Goal: Task Accomplishment & Management: Manage account settings

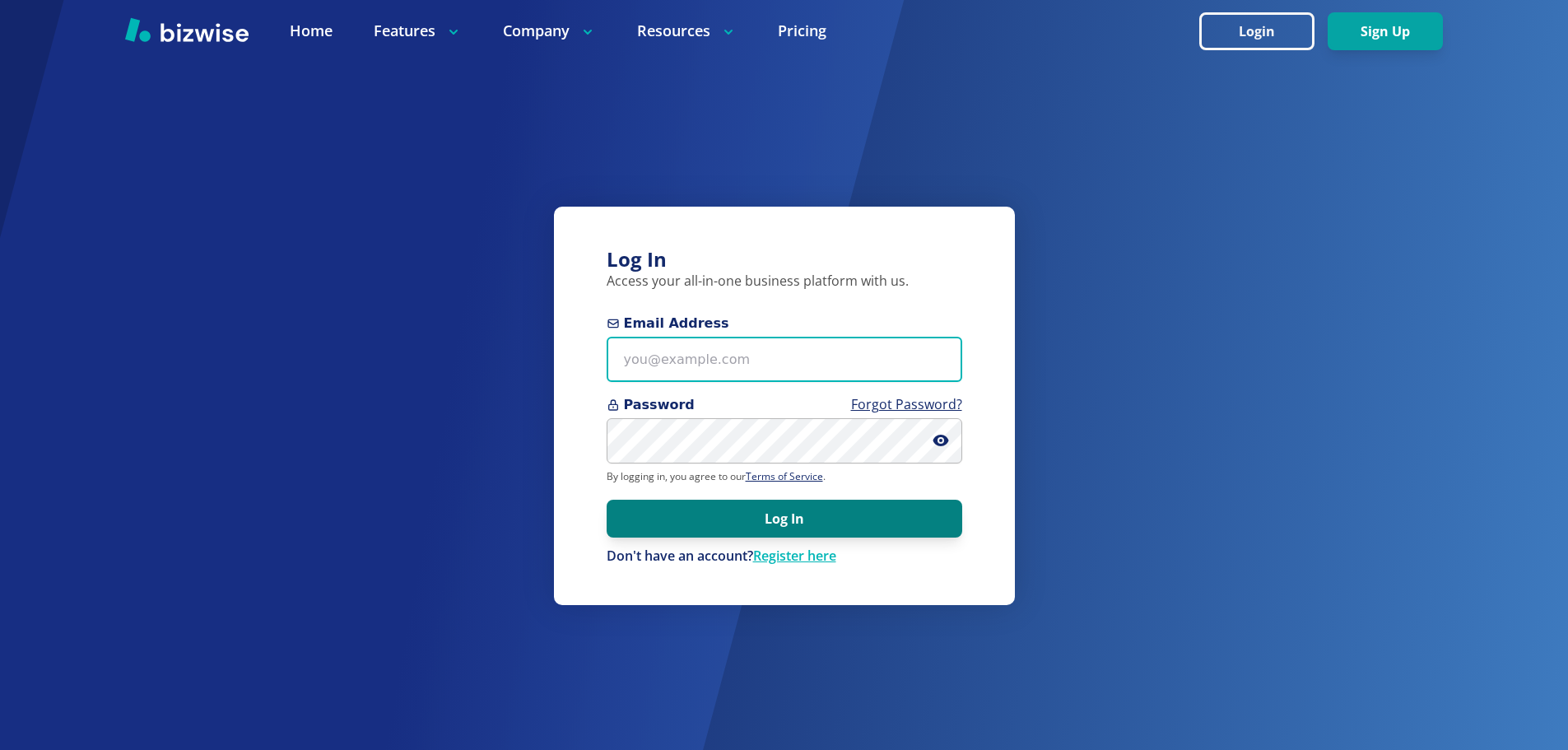
type input "[EMAIL_ADDRESS][DOMAIN_NAME]"
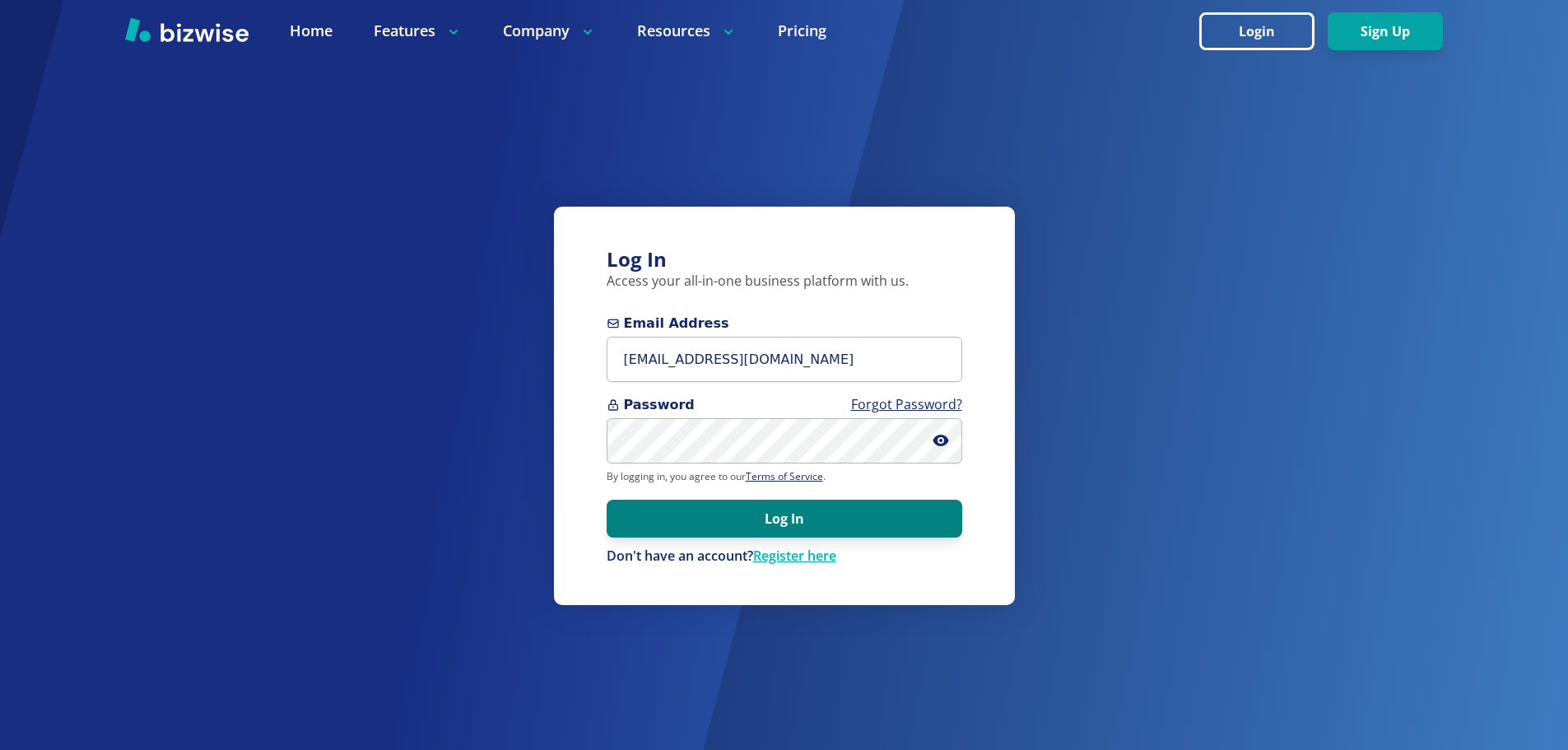
click at [858, 513] on button "Log In" at bounding box center [784, 518] width 355 height 38
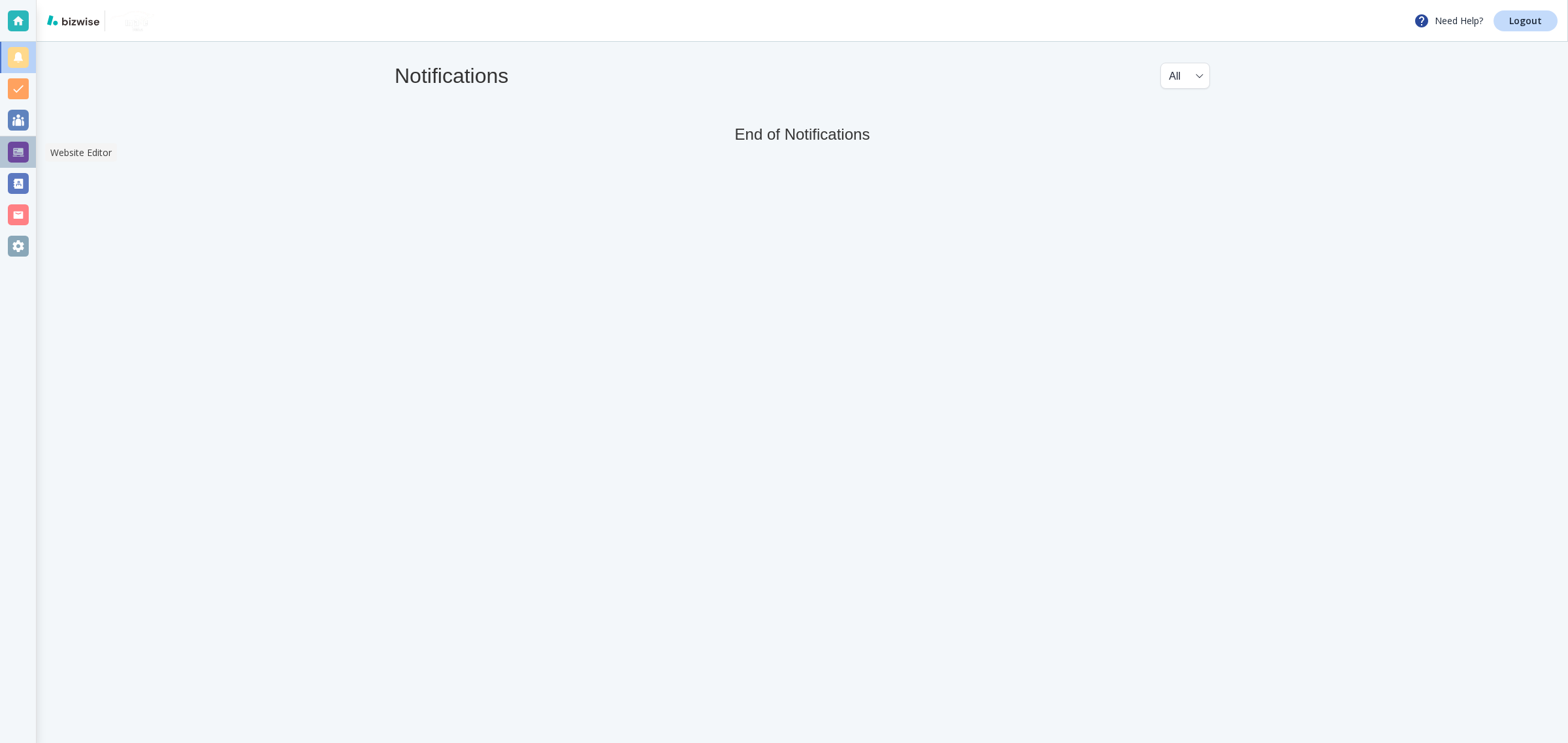
click at [4, 138] on div at bounding box center [18, 152] width 36 height 31
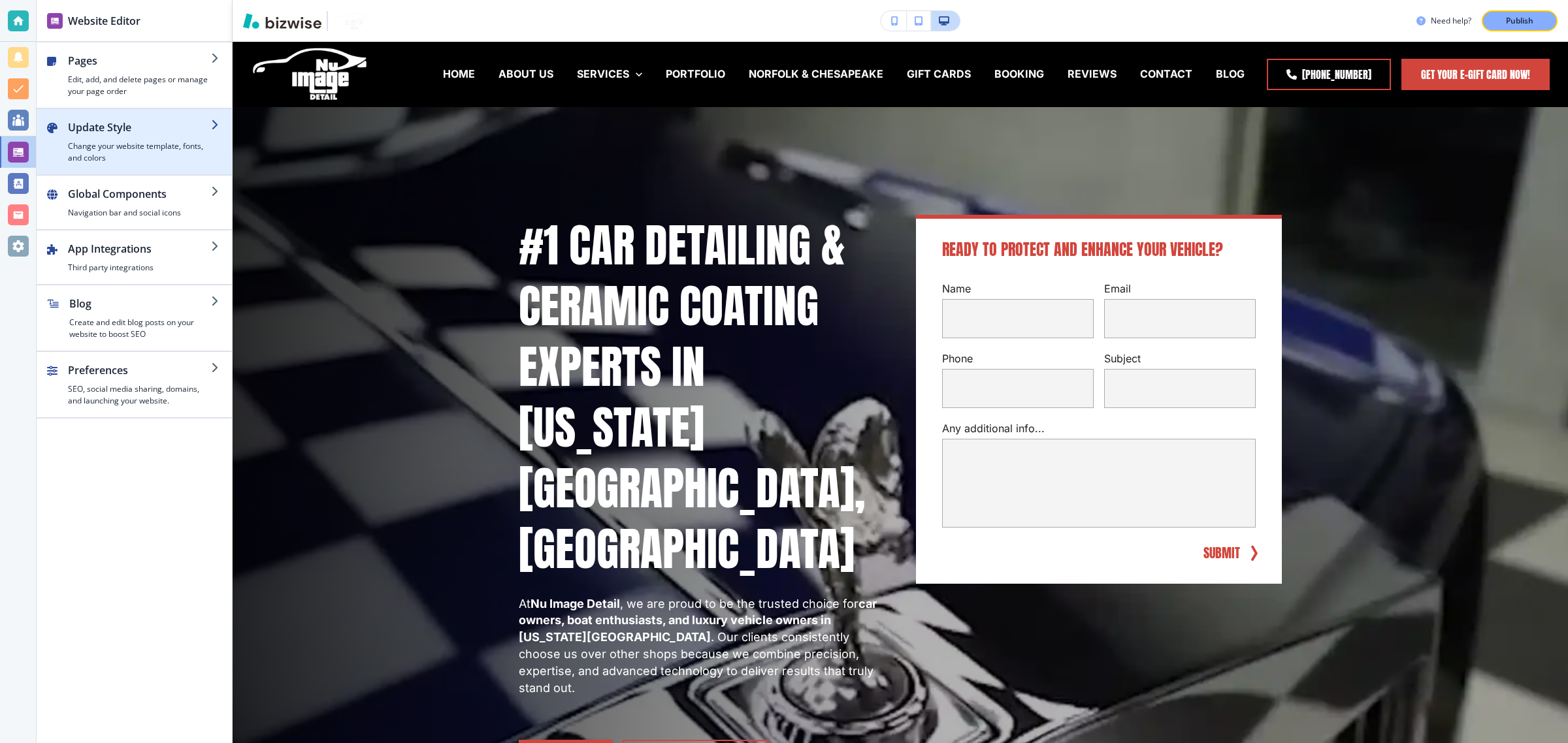
click at [160, 129] on h2 "Update Style" at bounding box center [140, 127] width 143 height 16
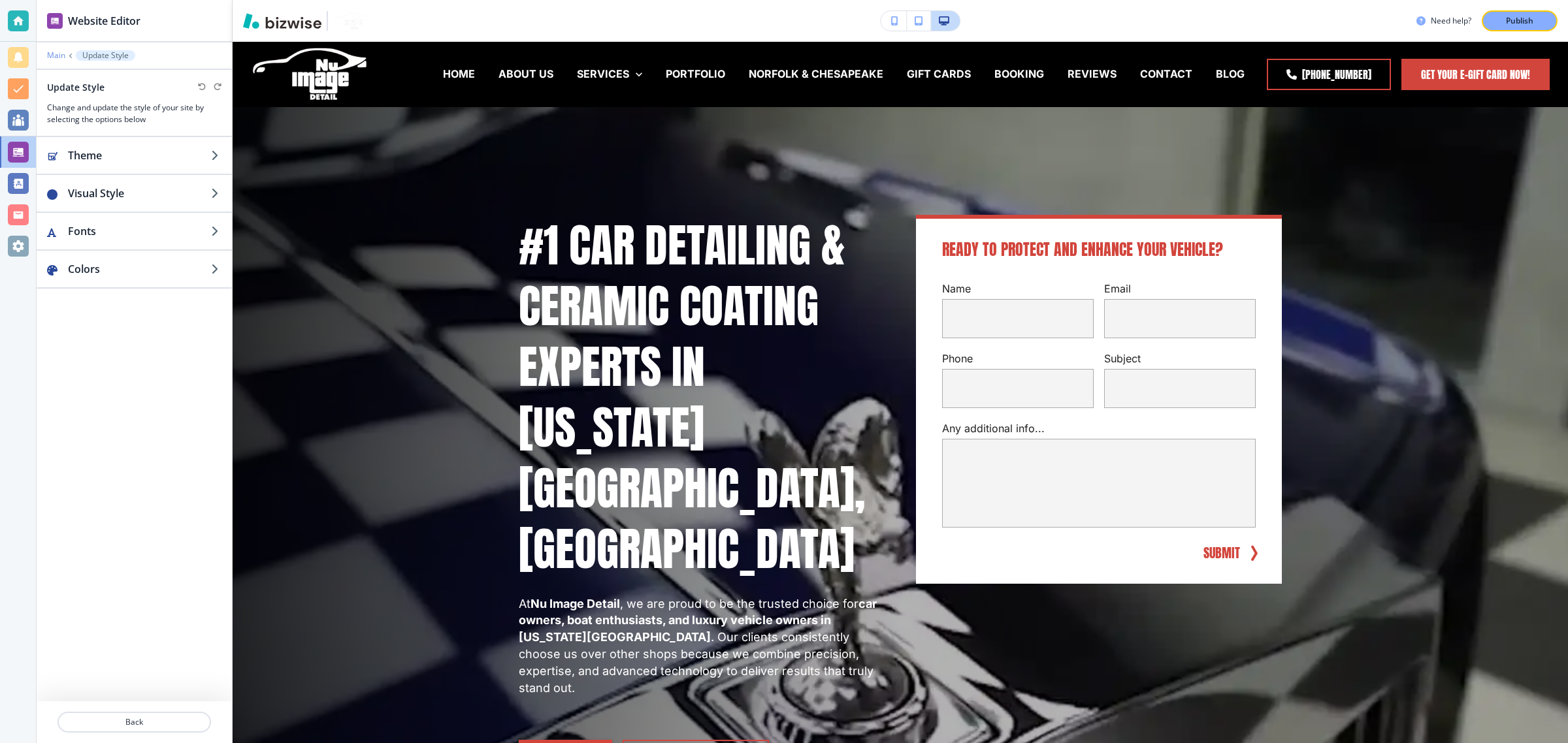
click at [57, 52] on p "Main" at bounding box center [56, 55] width 18 height 9
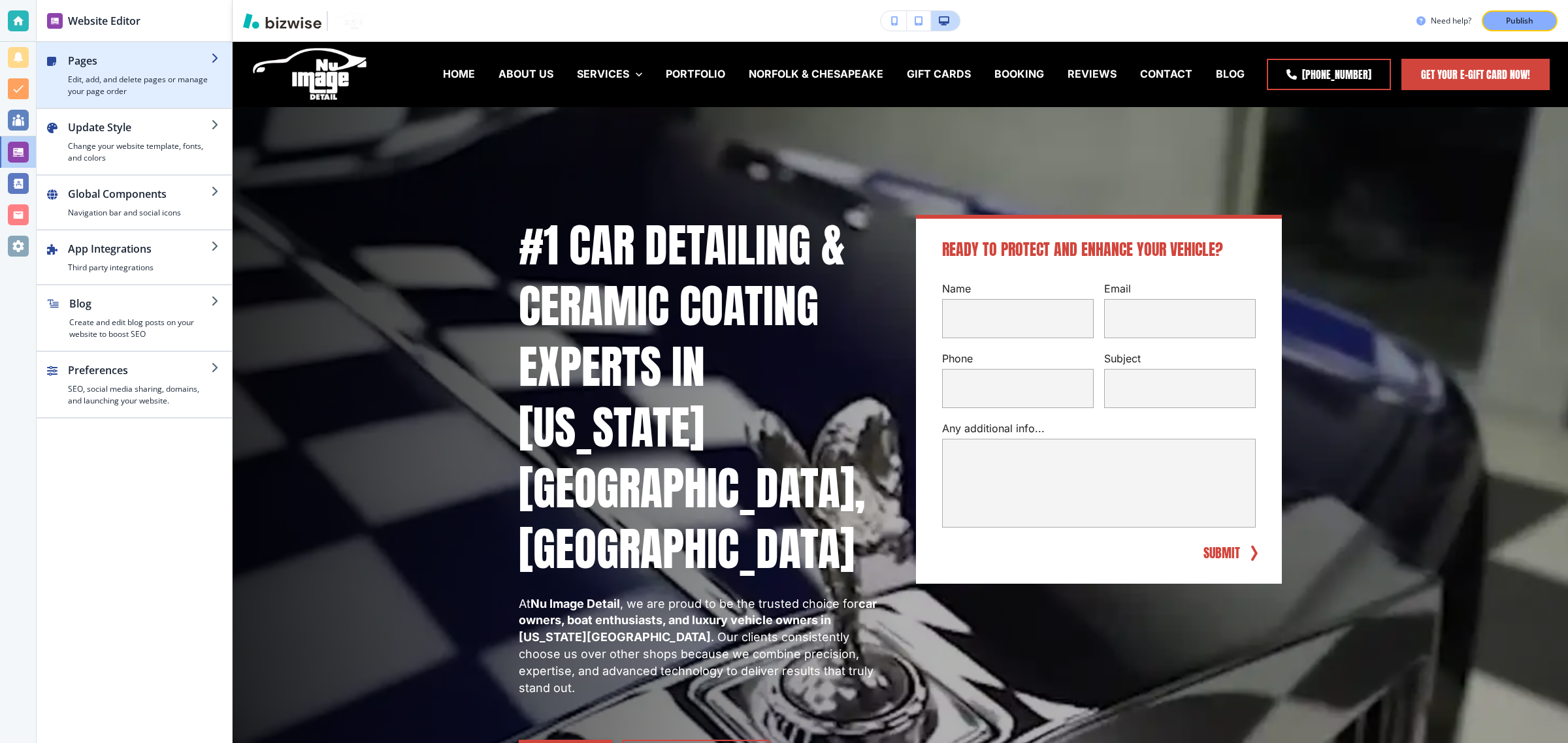
click at [112, 75] on h4 "Edit, add, and delete pages or manage your page order" at bounding box center [140, 86] width 143 height 24
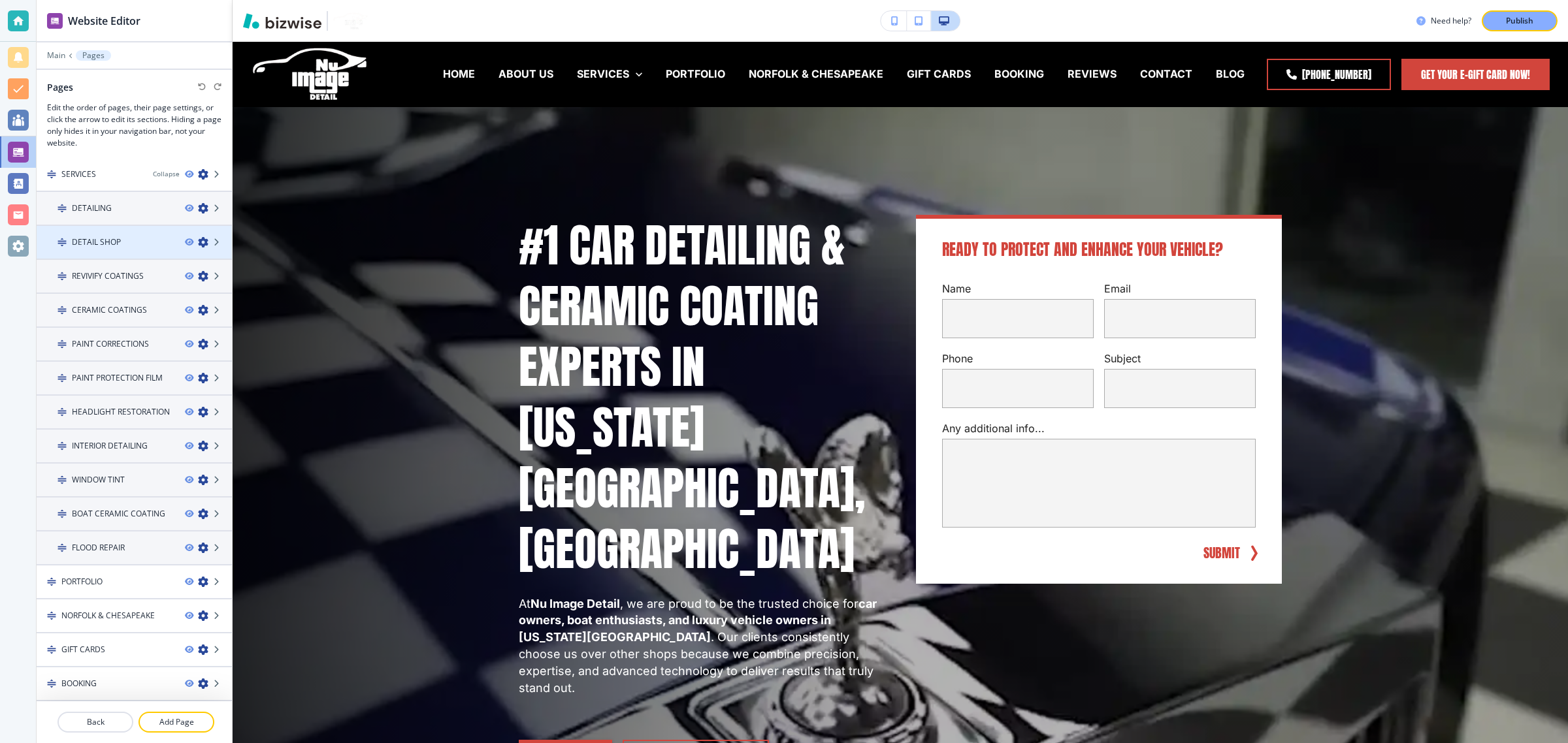
scroll to position [162, 0]
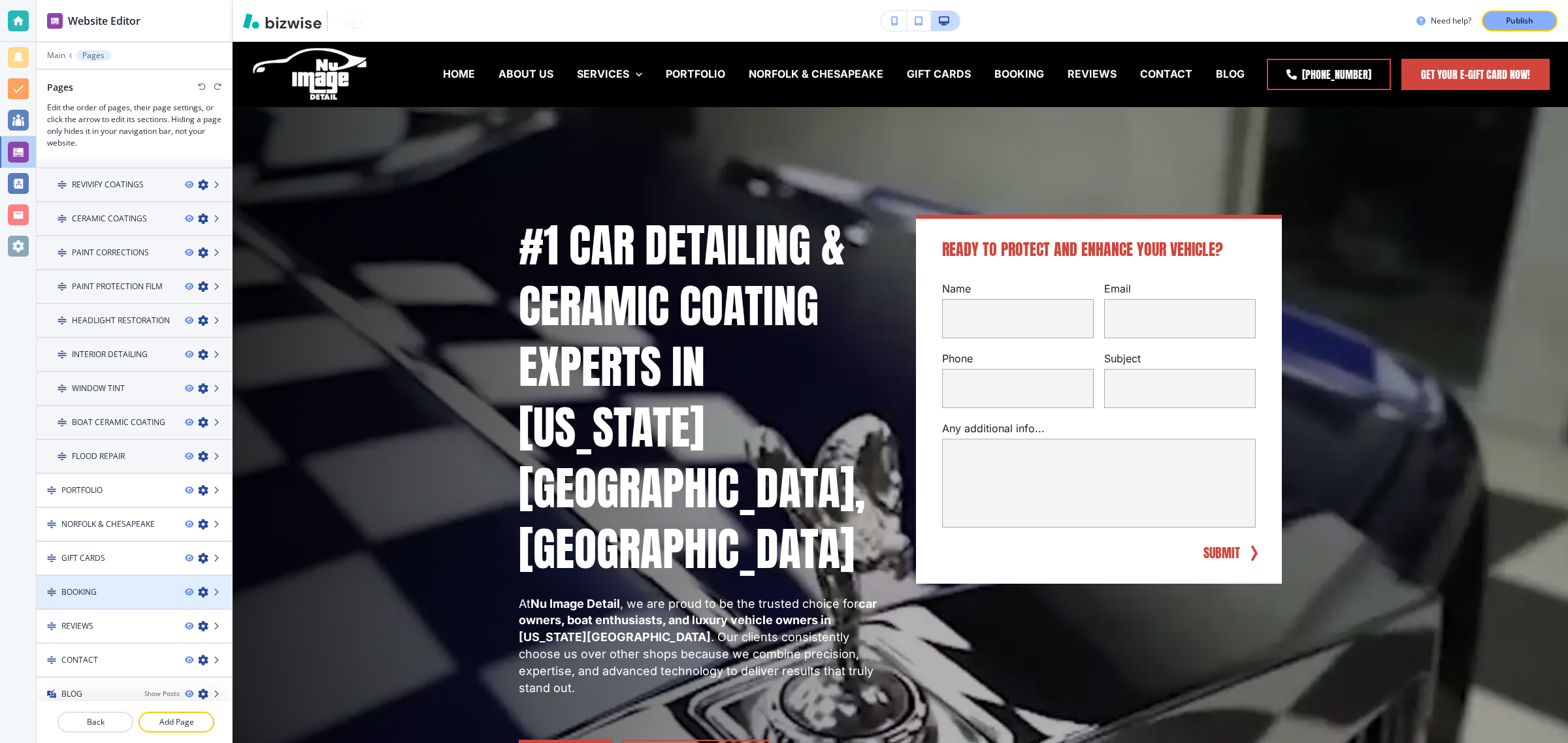
click at [109, 576] on div at bounding box center [134, 581] width 195 height 10
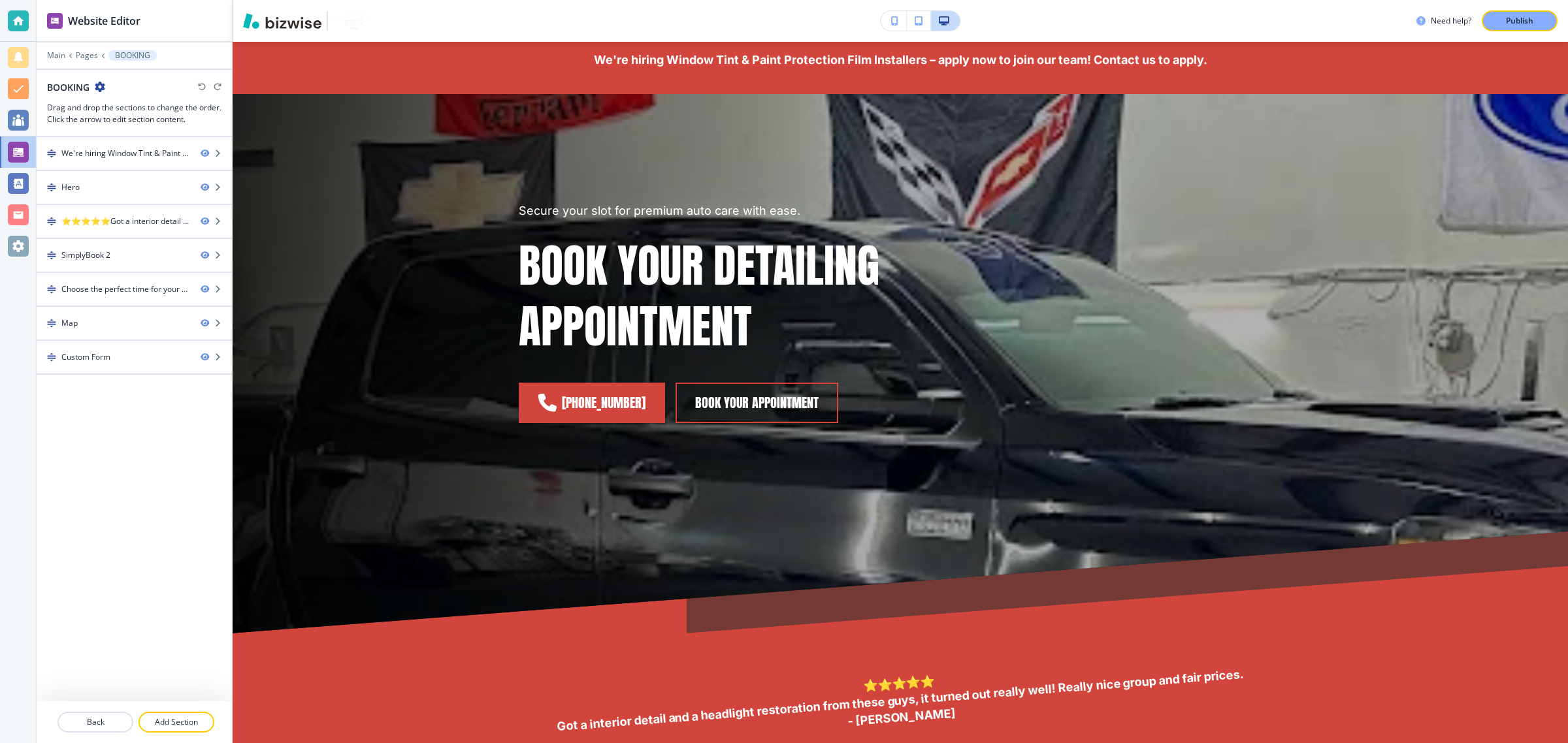
scroll to position [0, 0]
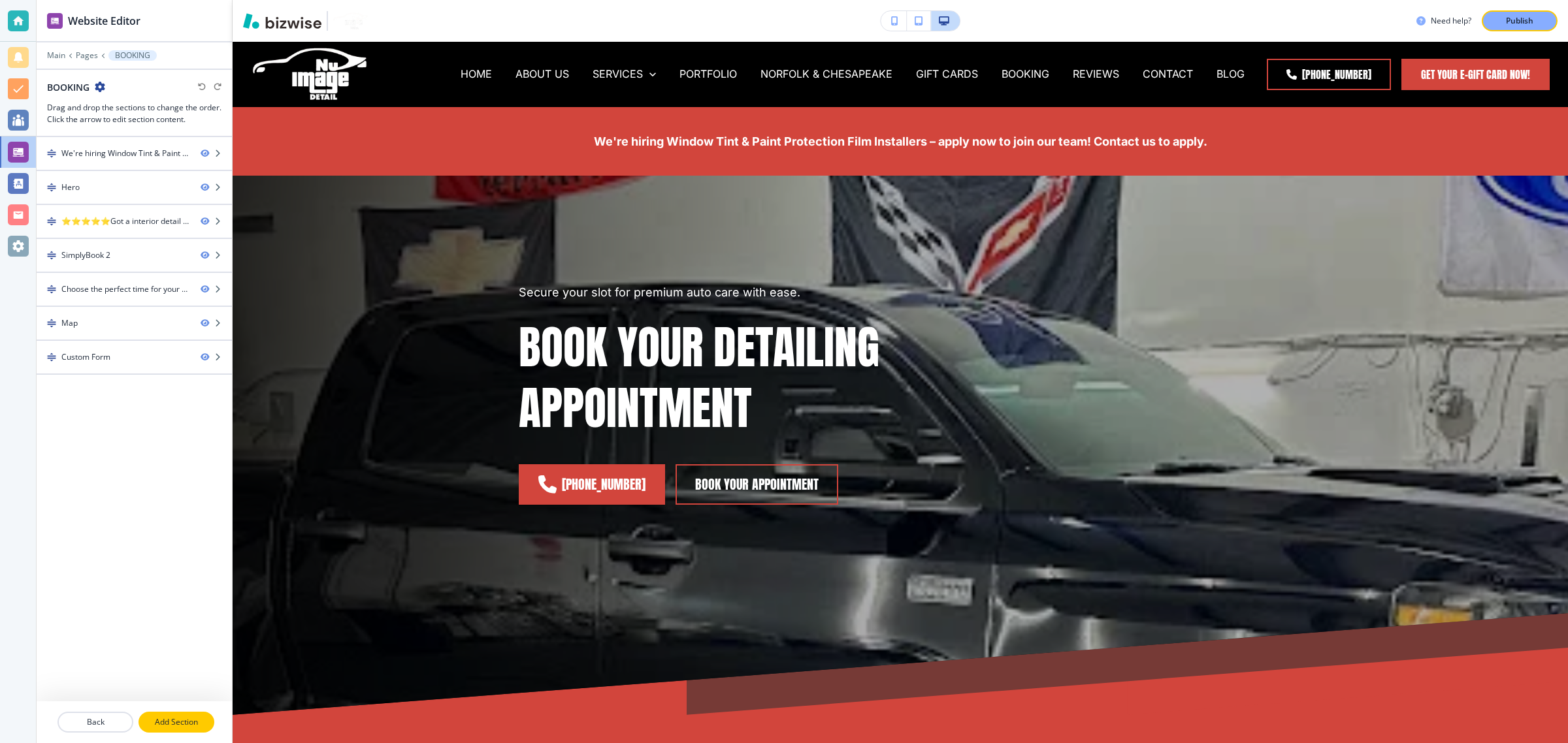
click at [154, 722] on p "Add Section" at bounding box center [176, 722] width 73 height 12
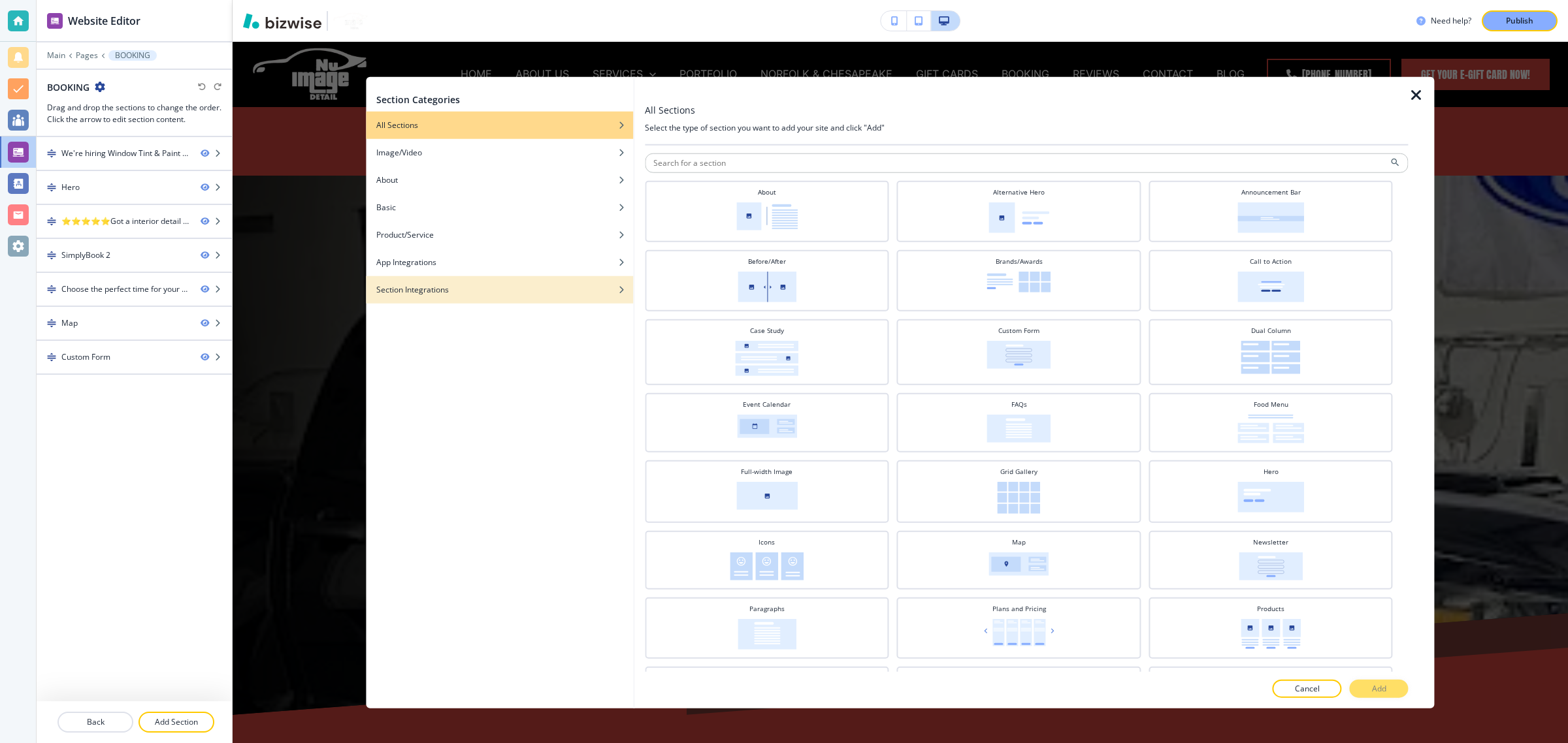
click at [420, 298] on div "button" at bounding box center [499, 300] width 267 height 8
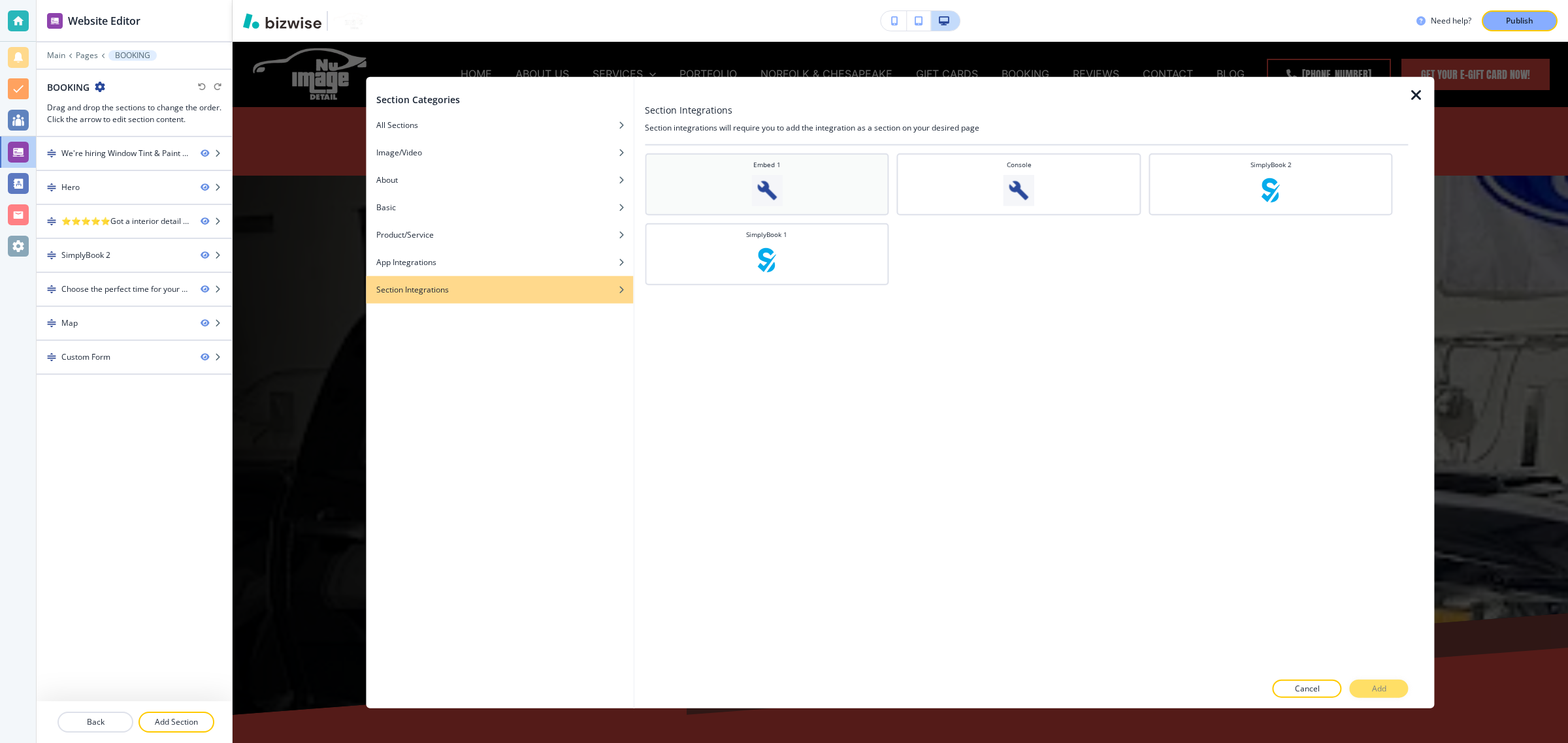
click at [753, 195] on img at bounding box center [767, 191] width 31 height 31
click at [1399, 685] on button "Add" at bounding box center [1379, 688] width 59 height 18
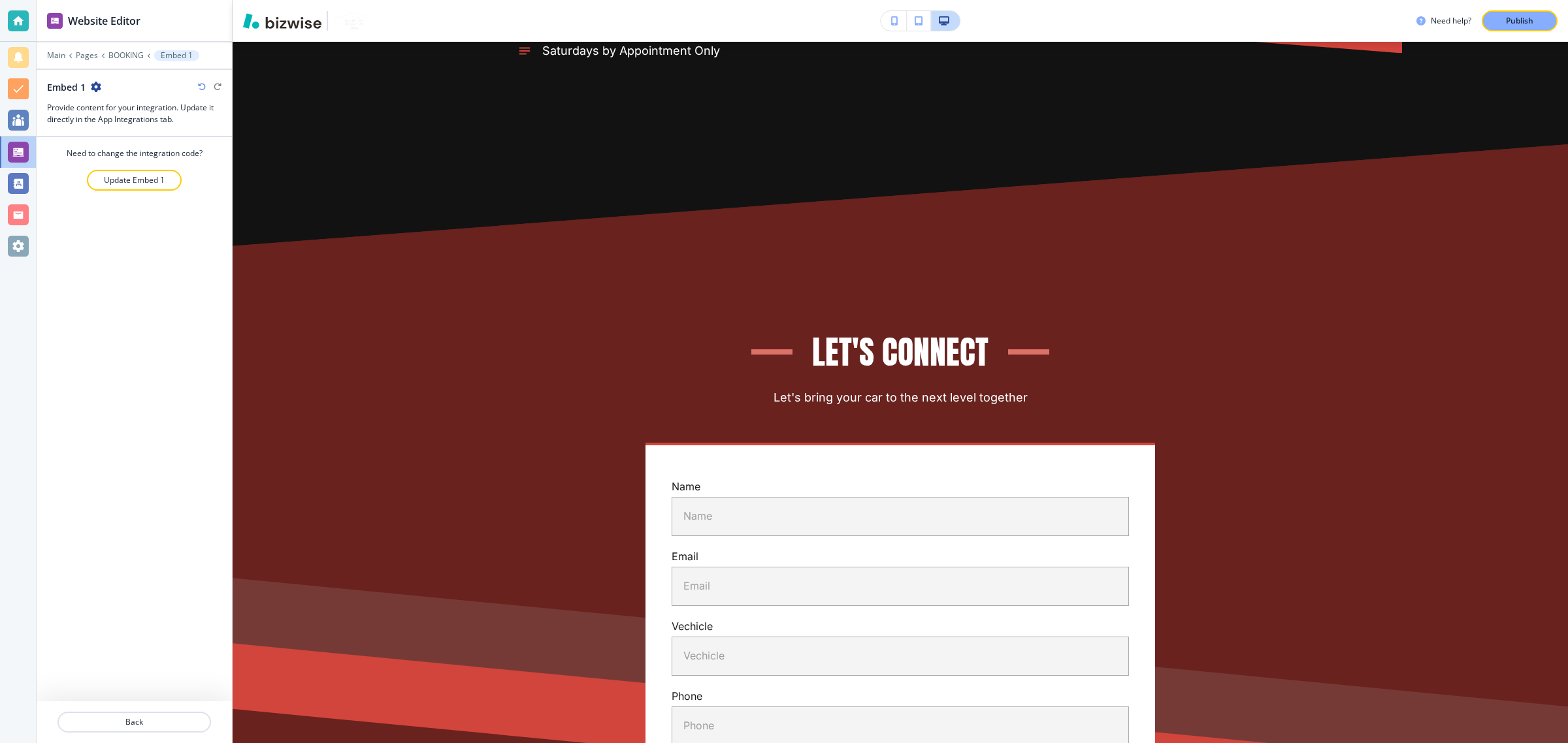
scroll to position [1866, 0]
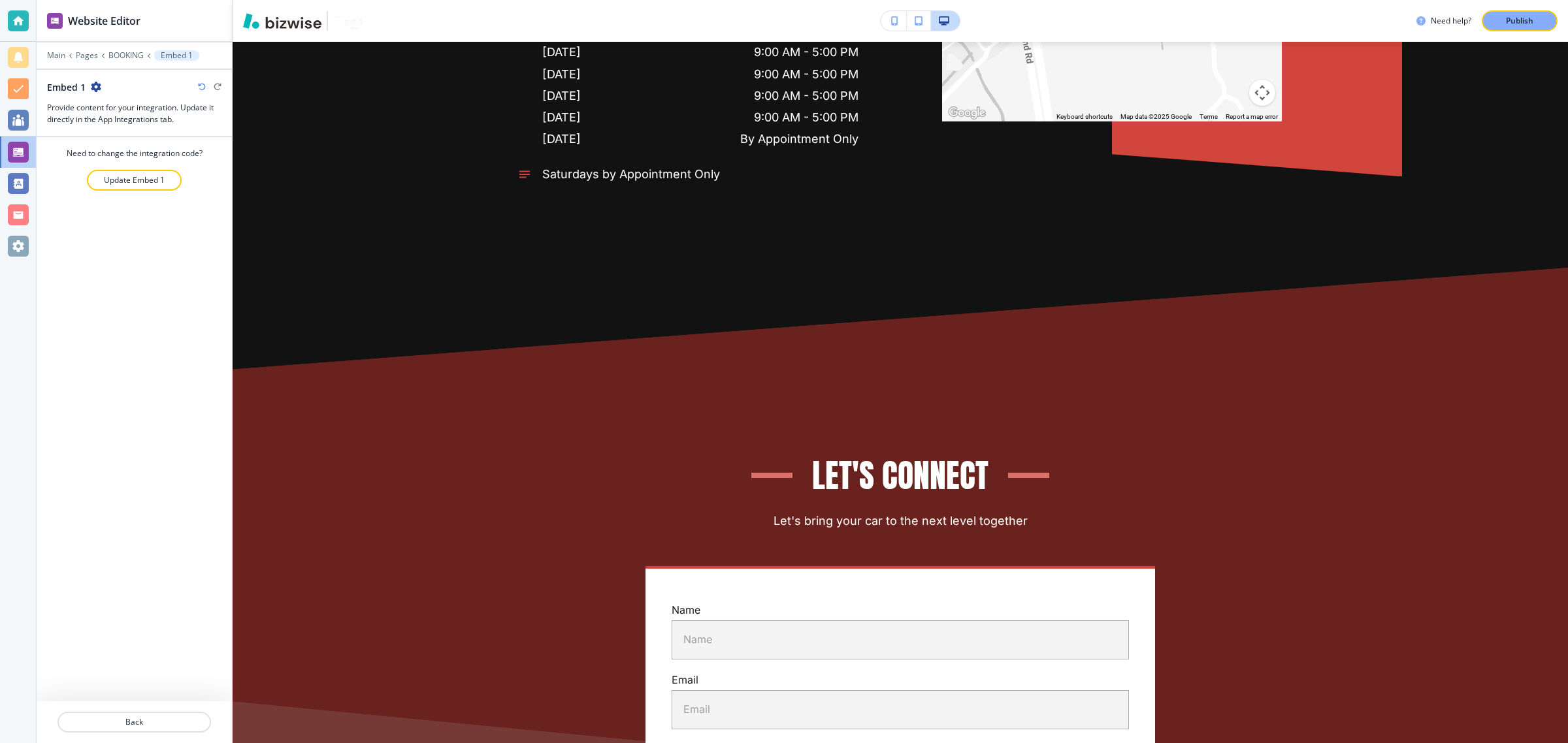
click at [122, 49] on div at bounding box center [134, 46] width 195 height 8
click at [122, 57] on p "BOOKING" at bounding box center [126, 55] width 35 height 9
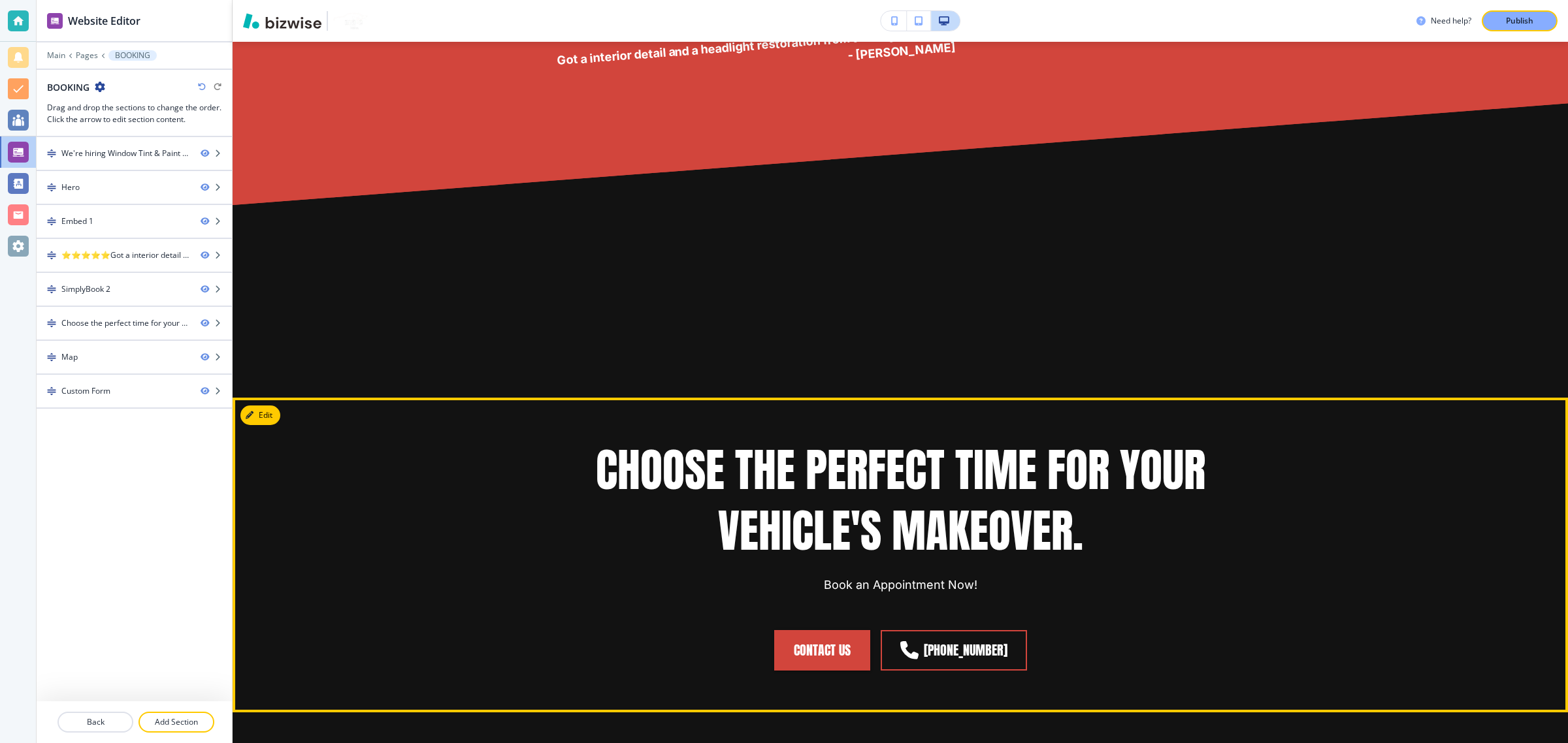
scroll to position [2368, 0]
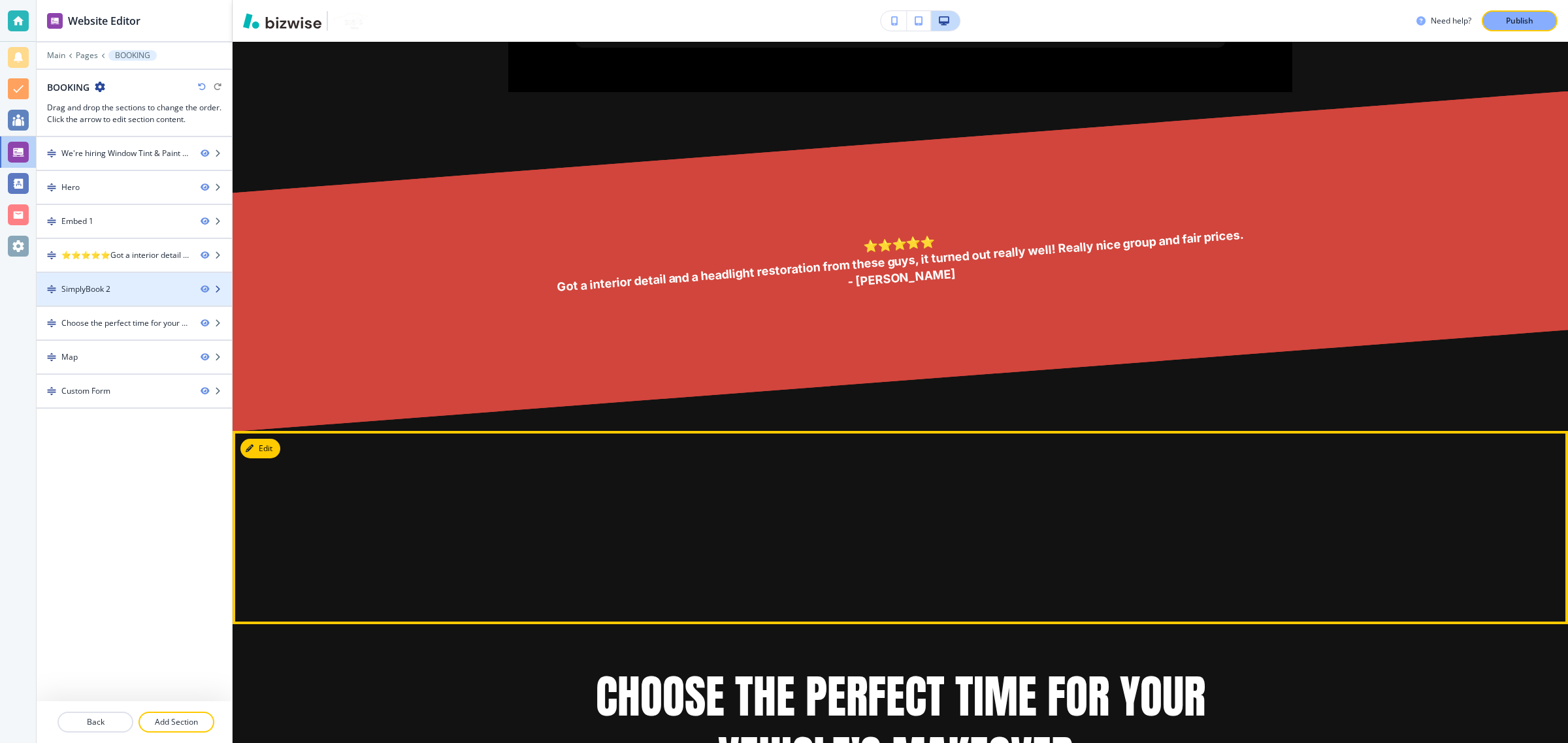
click at [147, 298] on div at bounding box center [134, 301] width 195 height 10
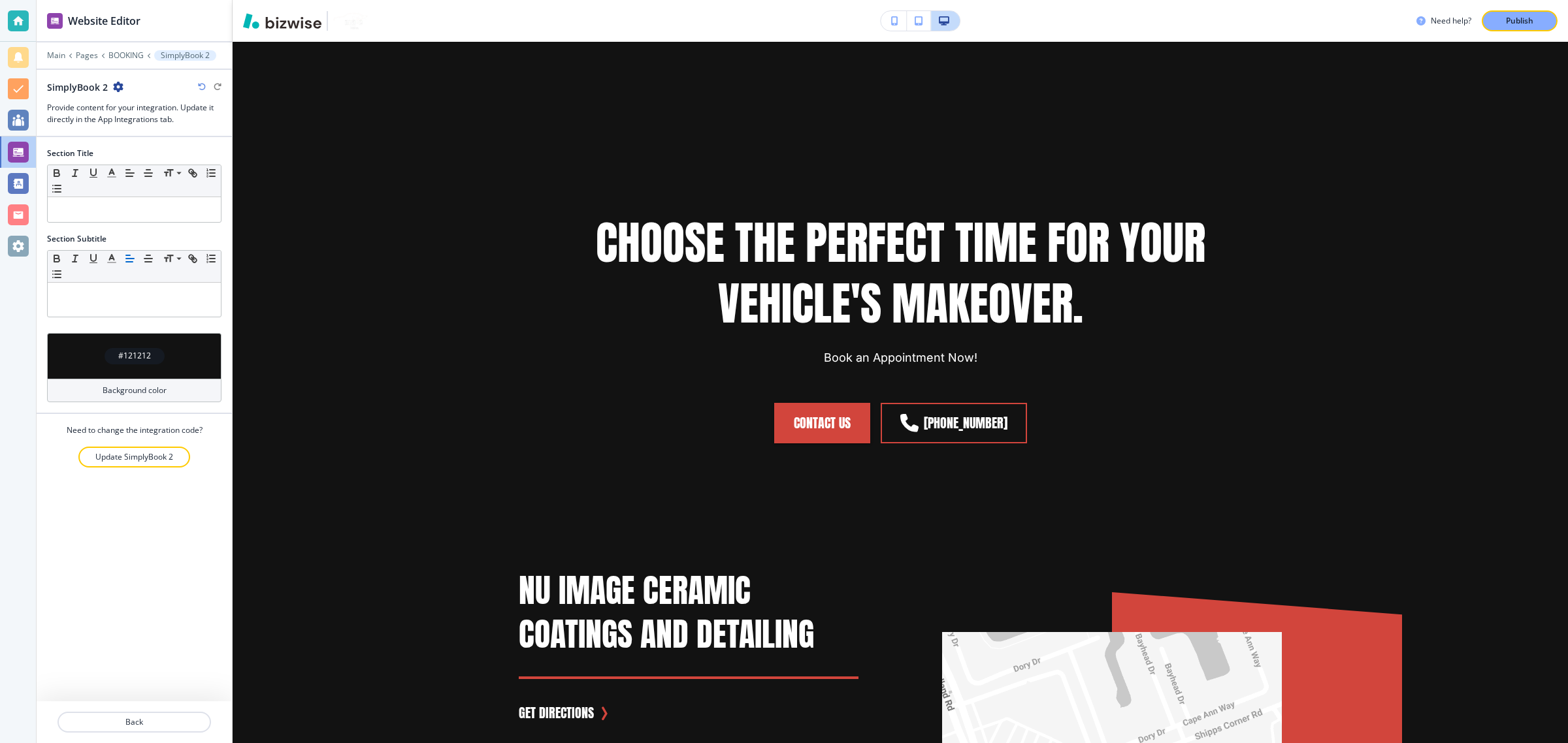
scroll to position [2824, 0]
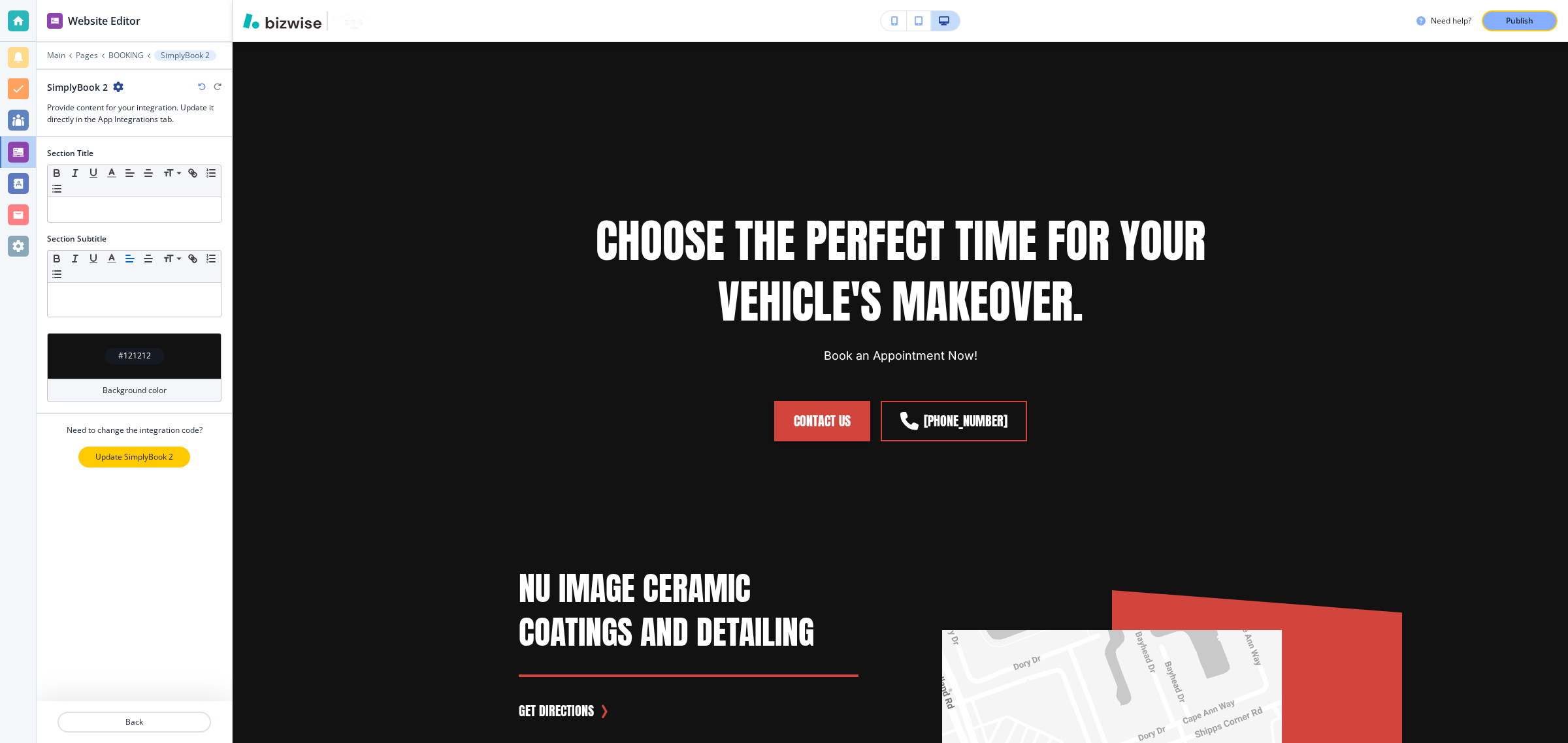
click at [139, 455] on p "Update SimplyBook 2" at bounding box center [134, 457] width 78 height 12
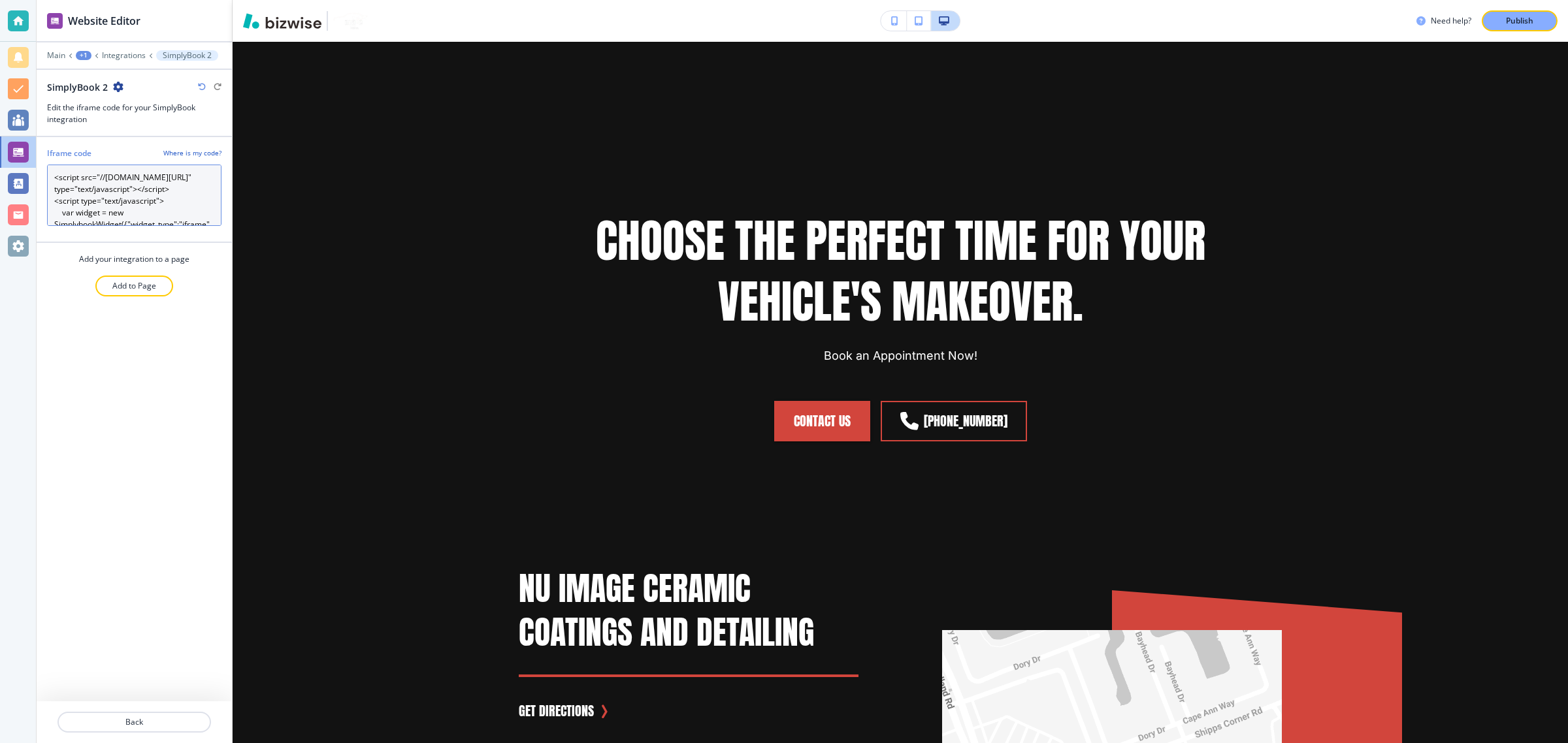
click at [122, 208] on code "<script src="//[DOMAIN_NAME][URL]" type="text/javascript"></script> <script typ…" at bounding box center [134, 195] width 174 height 61
click at [148, 195] on code "<script src="//[DOMAIN_NAME][URL]" type="text/javascript"></script> <script typ…" at bounding box center [134, 195] width 174 height 61
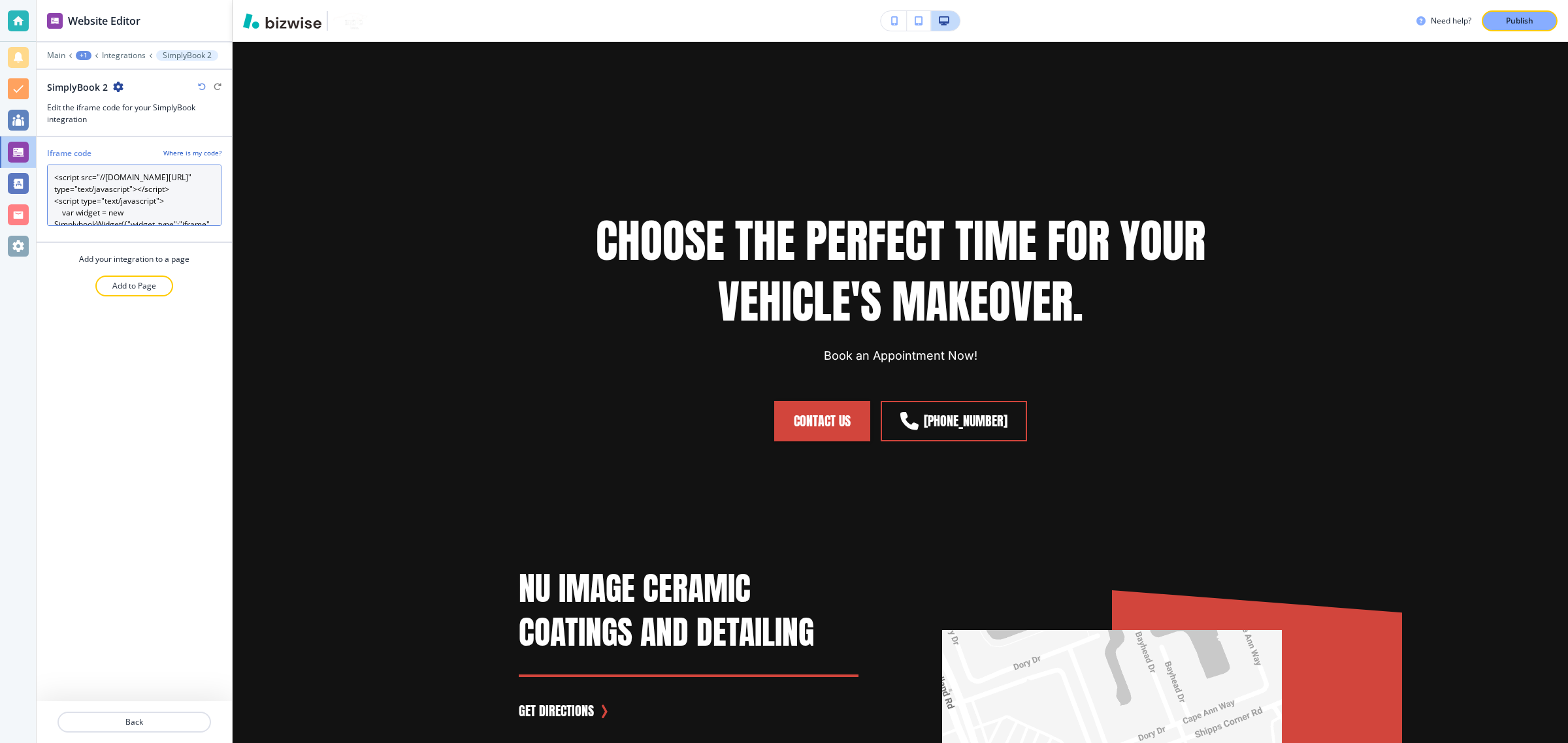
click at [148, 195] on code "<script src="//[DOMAIN_NAME][URL]" type="text/javascript"></script> <script typ…" at bounding box center [134, 195] width 174 height 61
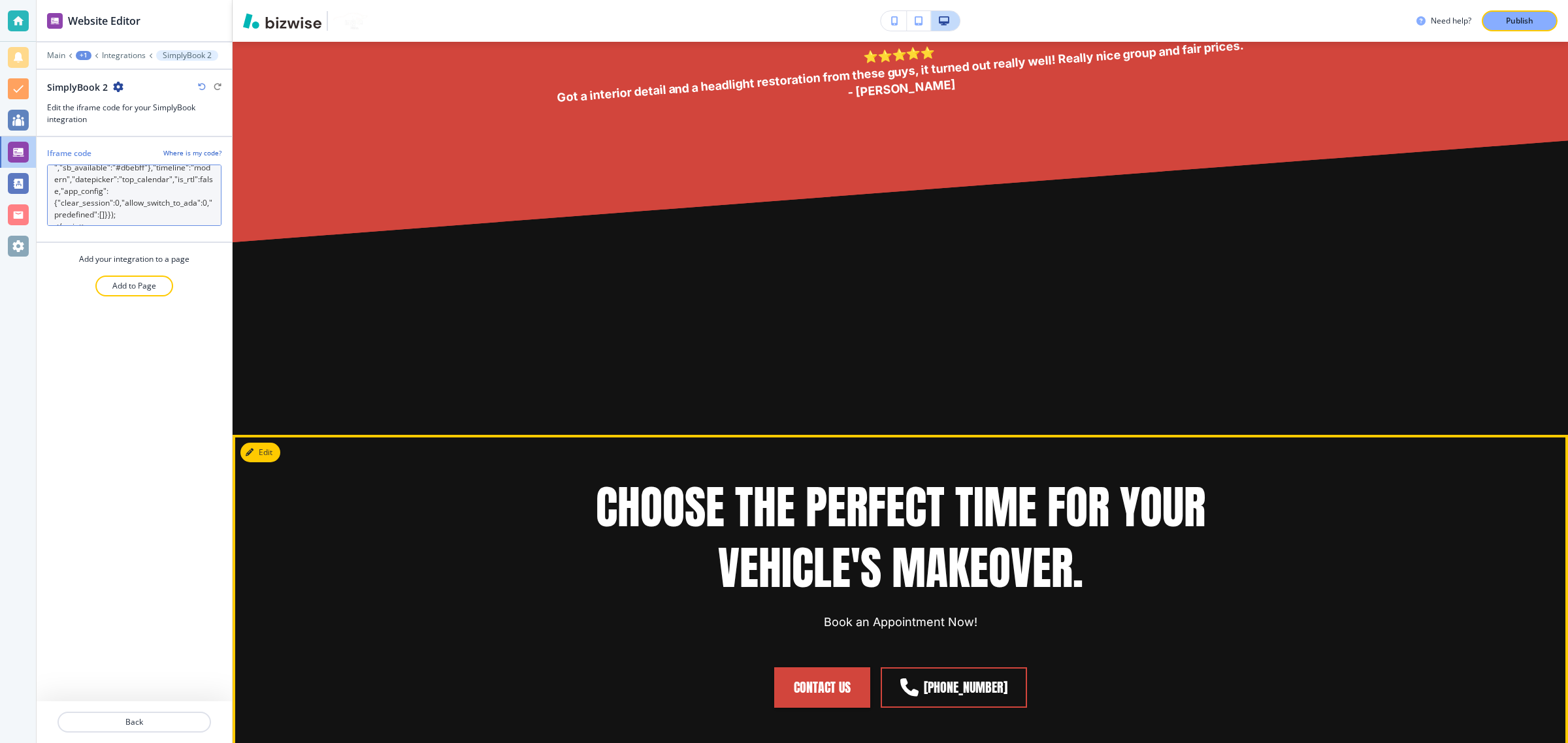
scroll to position [2416, 0]
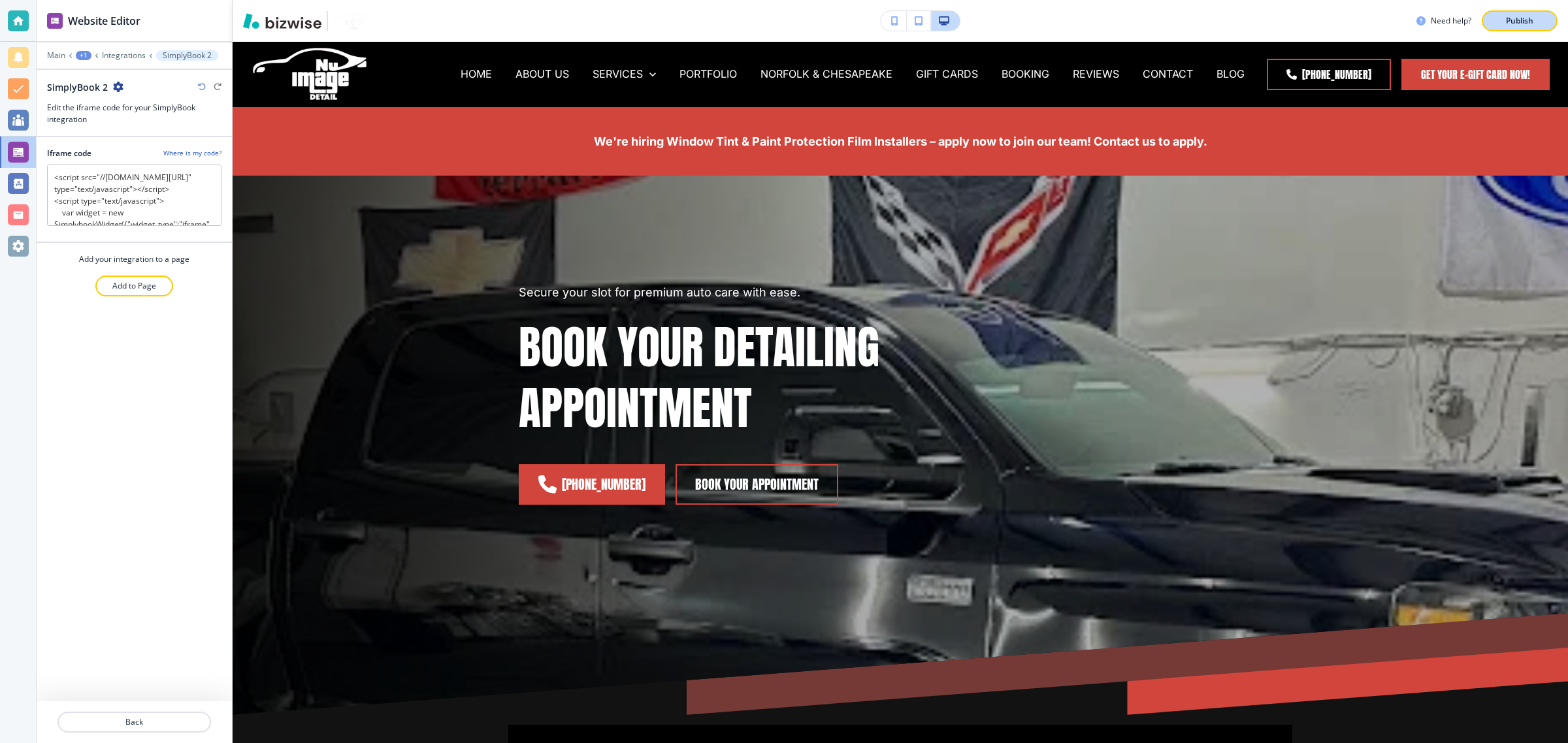
click at [1516, 20] on p "Publish" at bounding box center [1519, 21] width 27 height 12
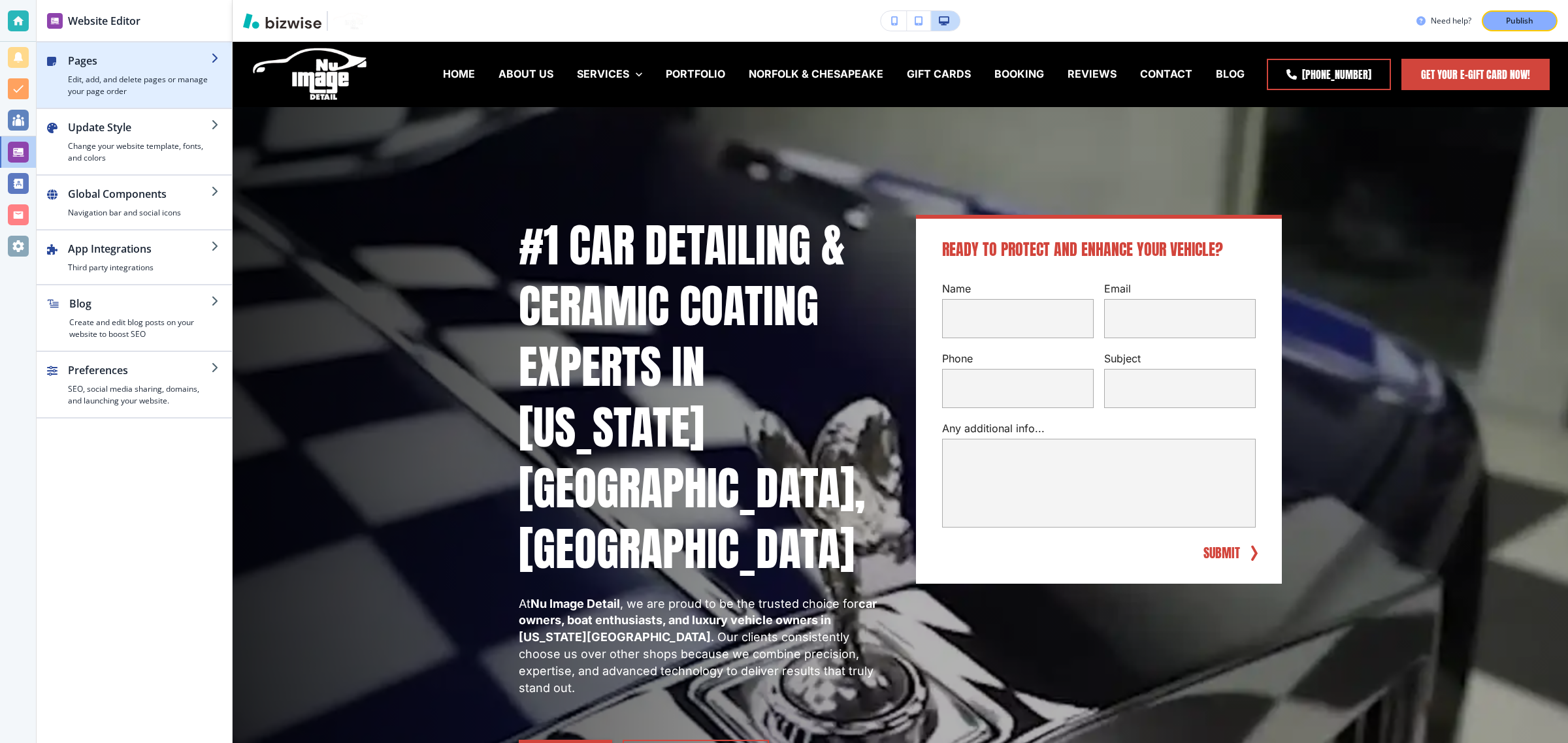
click at [155, 72] on div "button" at bounding box center [140, 71] width 143 height 5
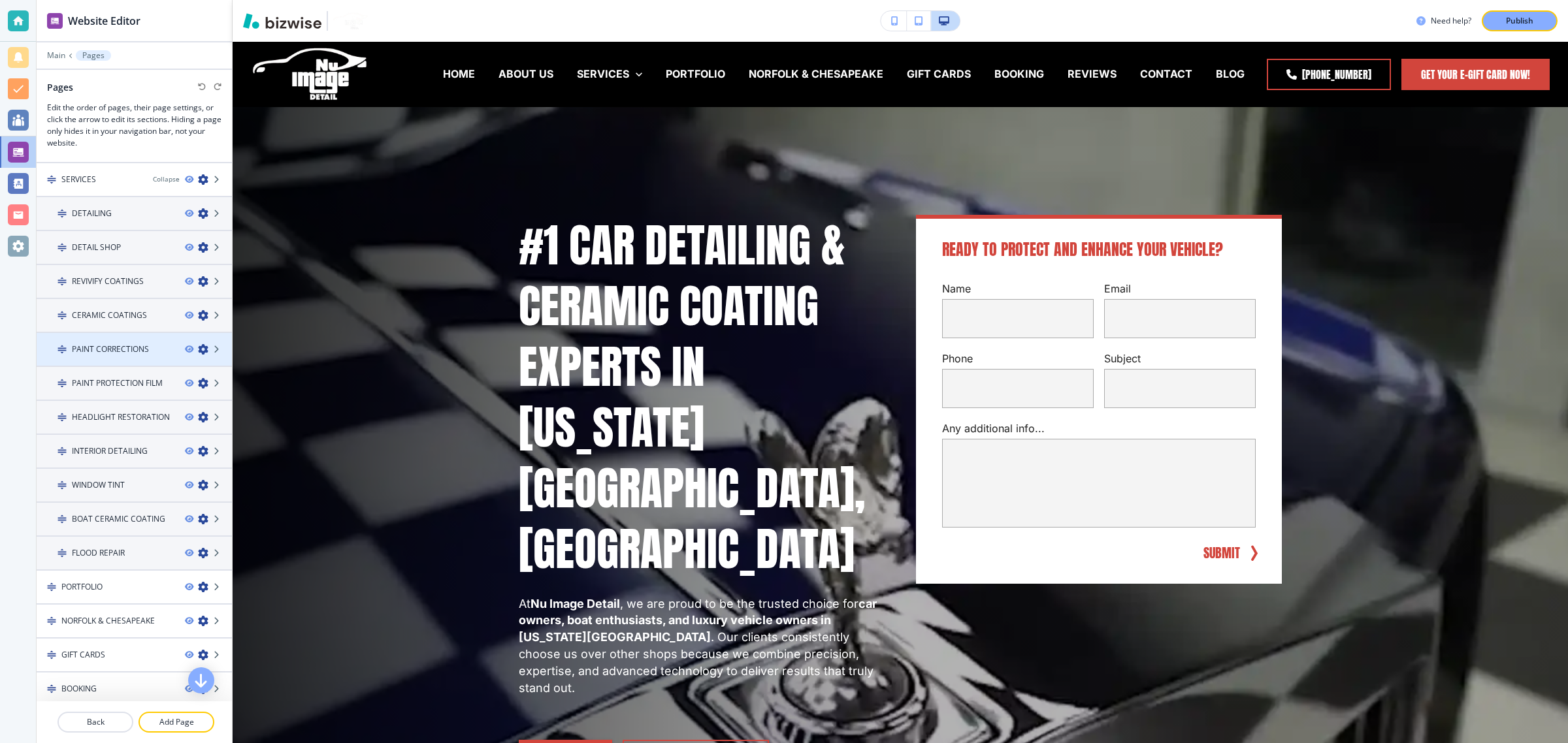
scroll to position [162, 0]
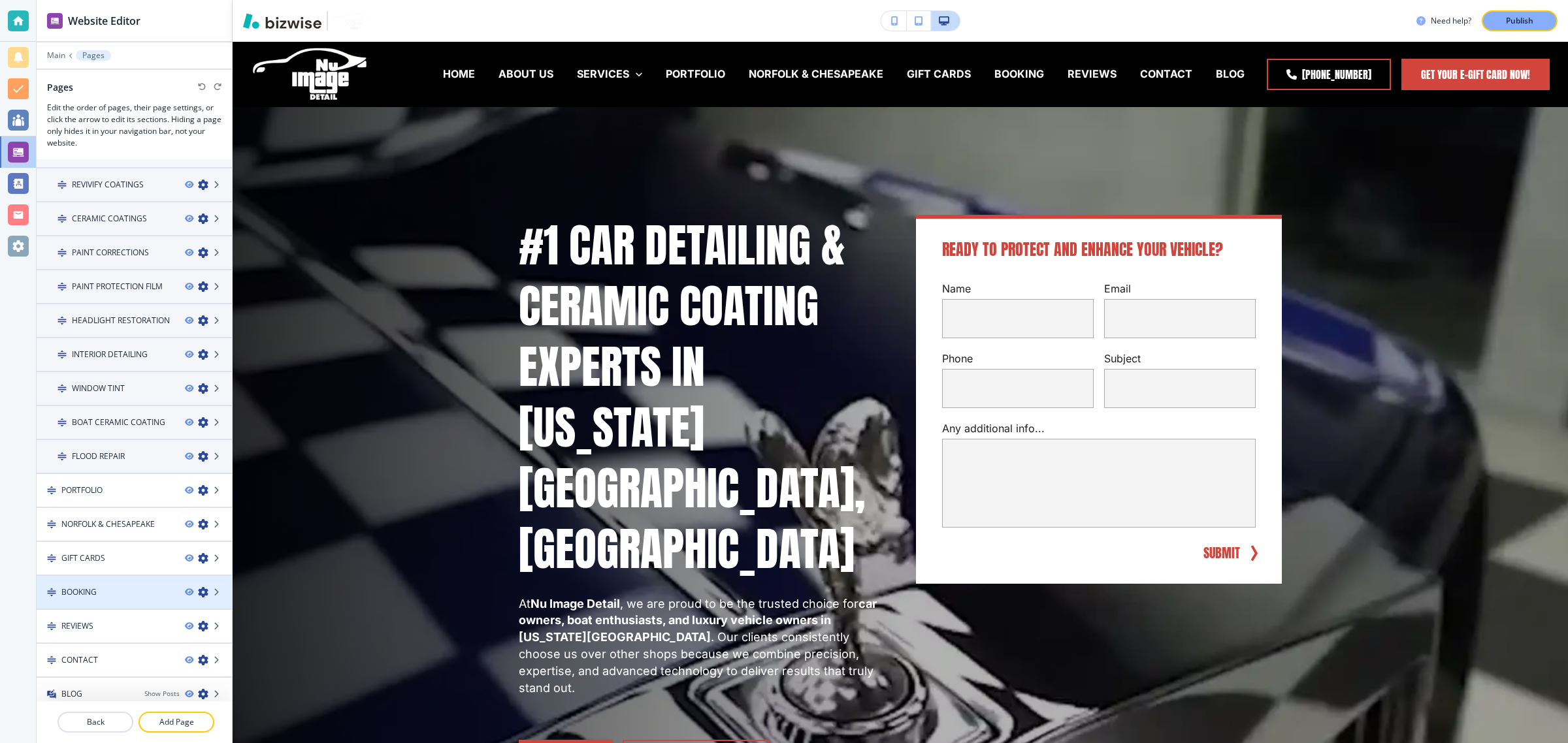
click at [116, 598] on div at bounding box center [134, 603] width 195 height 10
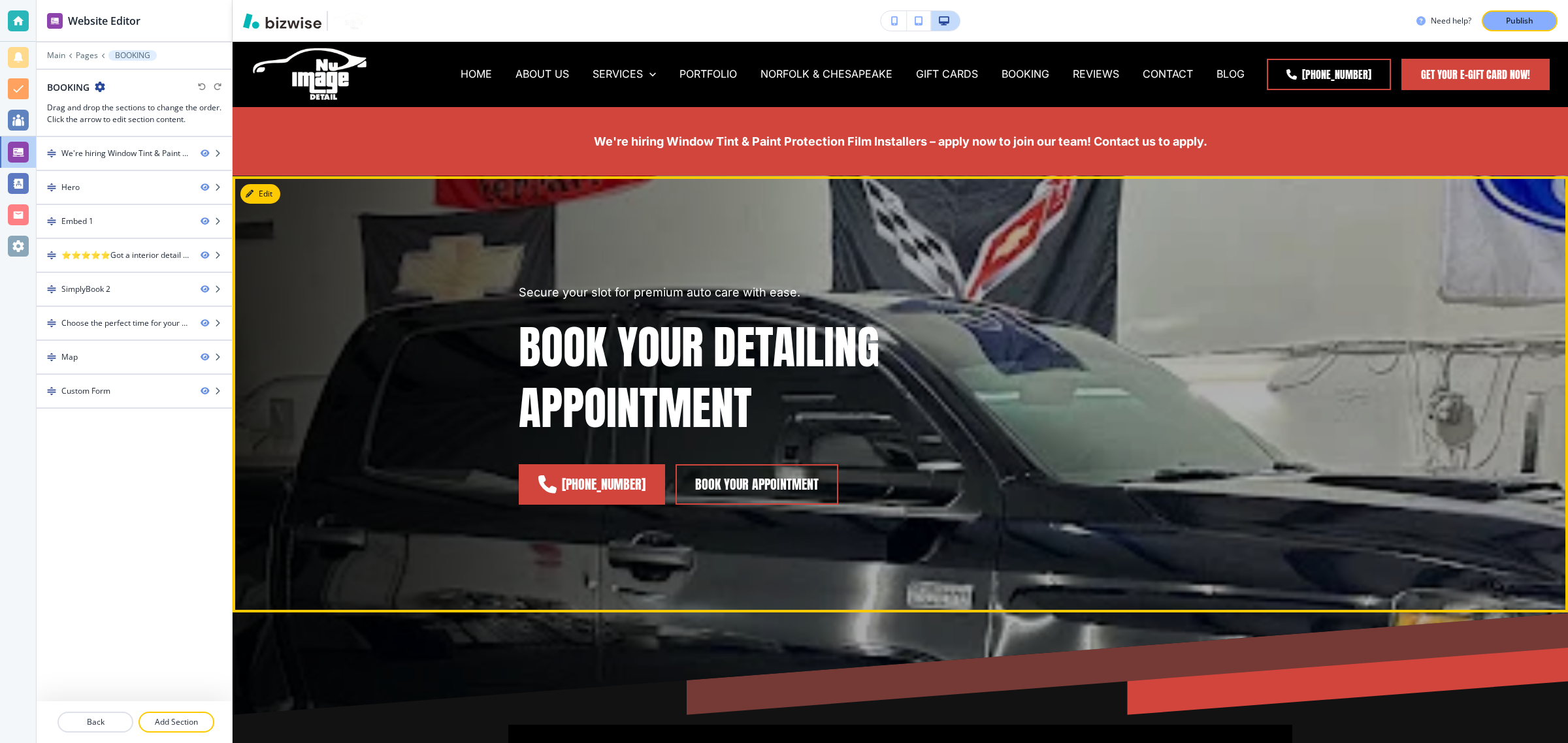
scroll to position [0, 0]
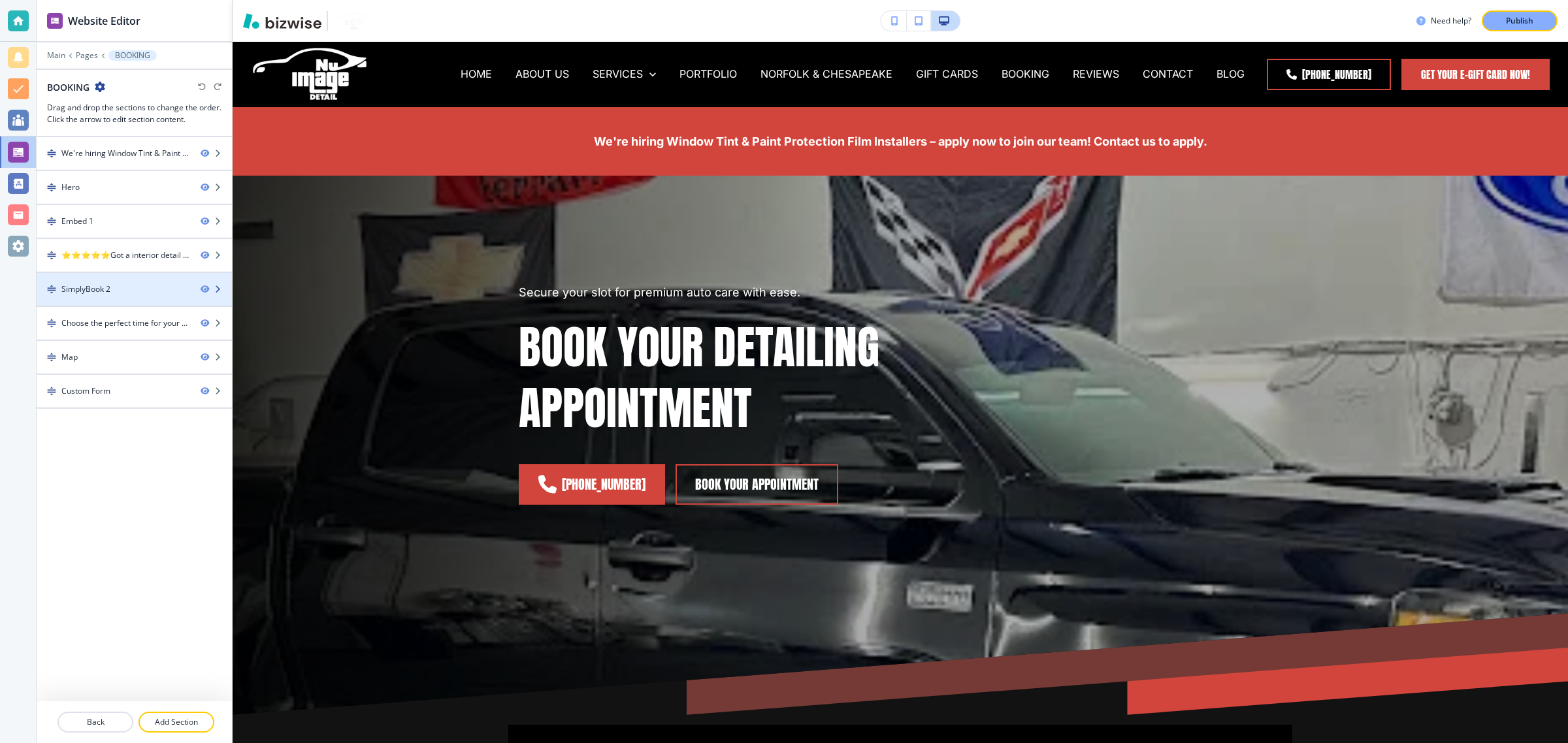
click at [112, 288] on div "SimplyBook 2" at bounding box center [114, 290] width 154 height 12
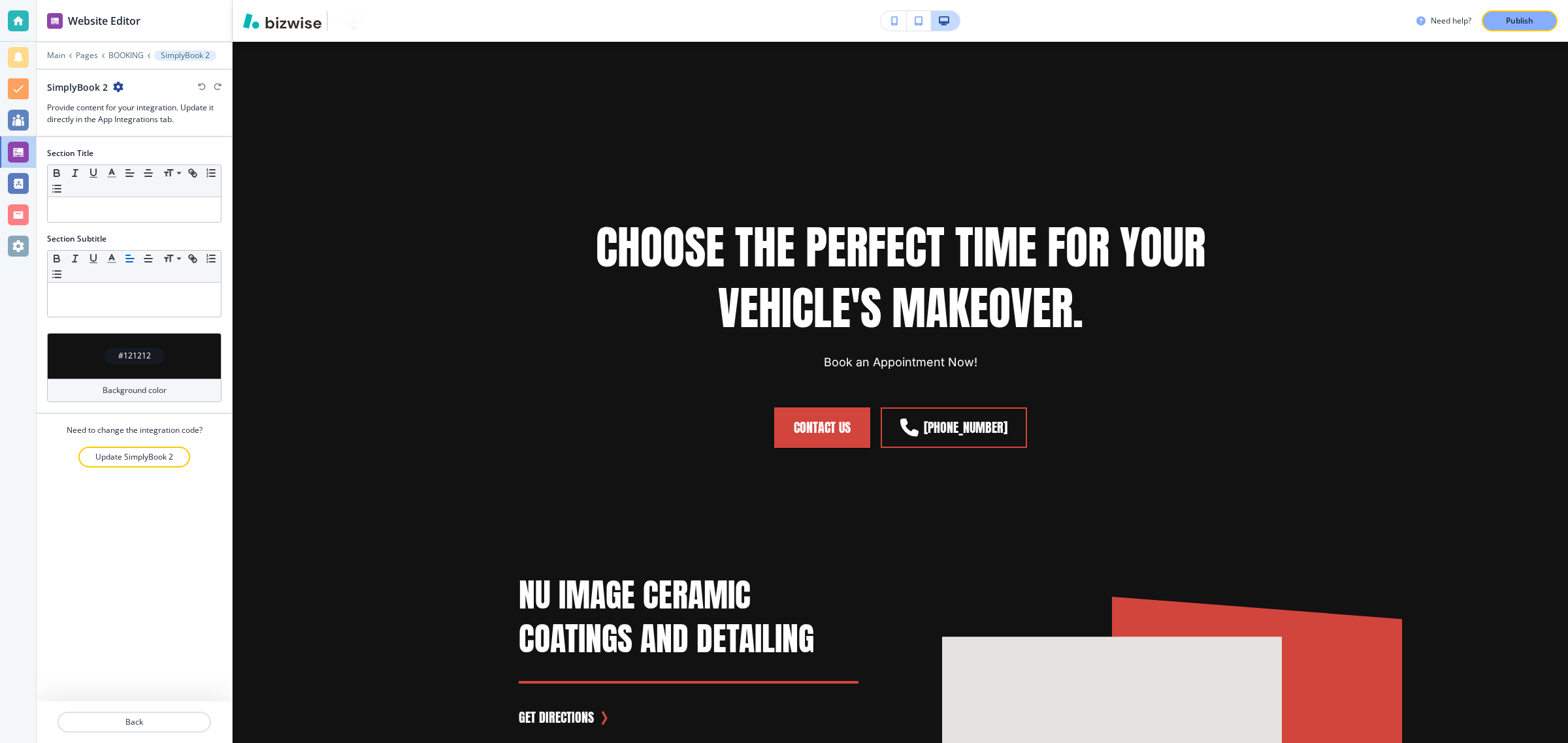
scroll to position [2824, 0]
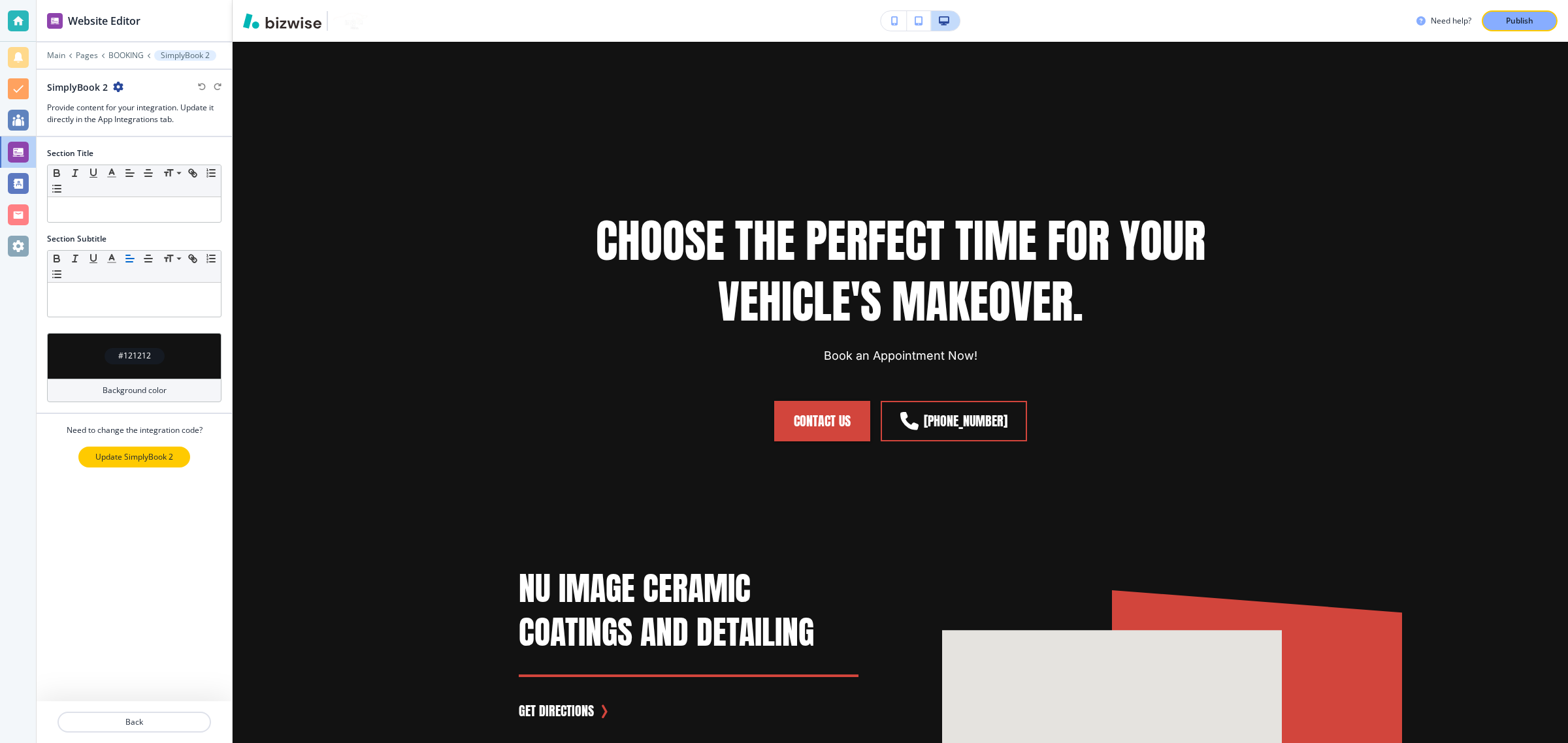
click at [121, 455] on p "Update SimplyBook 2" at bounding box center [134, 457] width 78 height 12
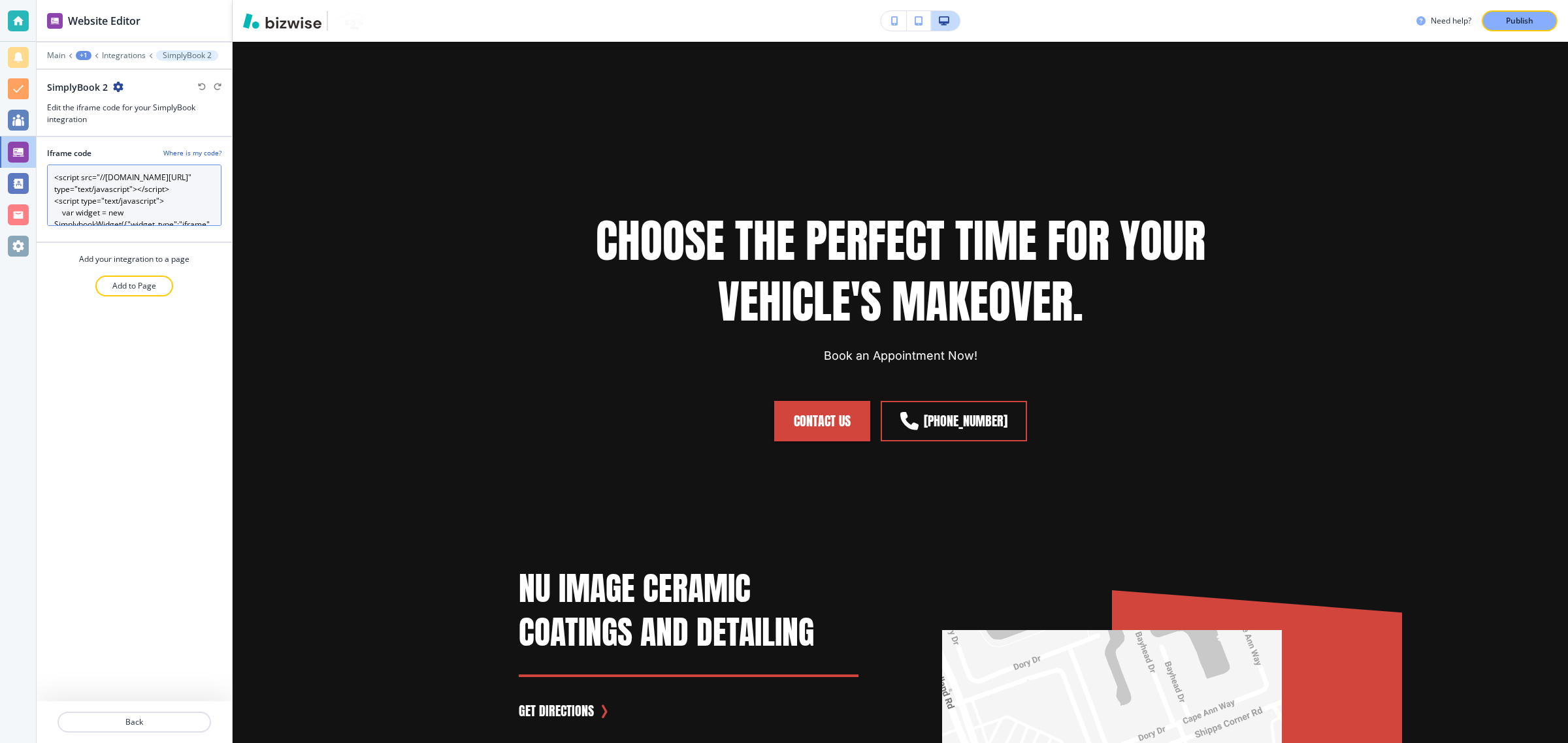
click at [165, 213] on code "<script src="//[DOMAIN_NAME][URL]" type="text/javascript"></script> <script typ…" at bounding box center [134, 195] width 174 height 61
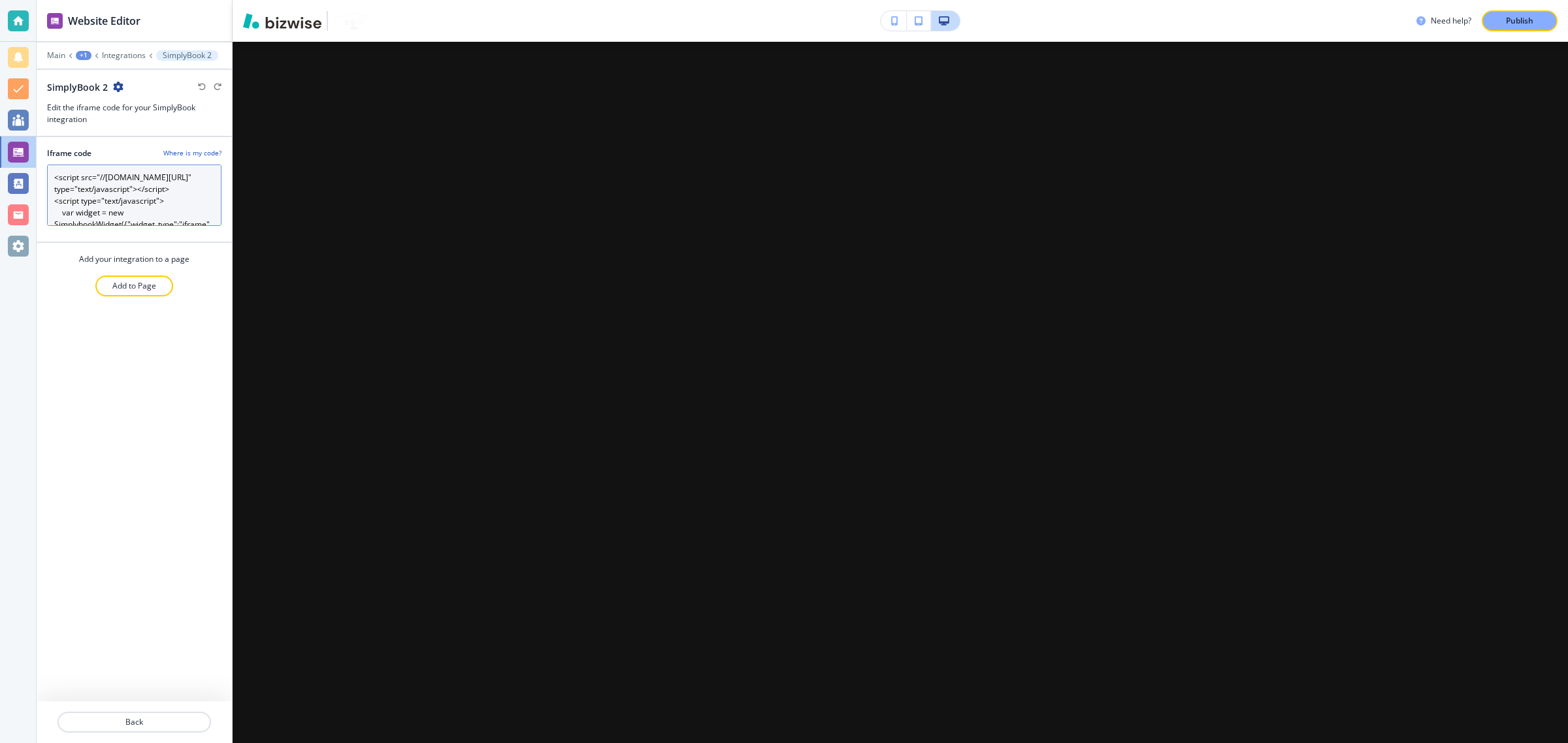
click at [124, 186] on code "<script src="//[DOMAIN_NAME][URL]" type="text/javascript"></script> <script typ…" at bounding box center [134, 195] width 174 height 61
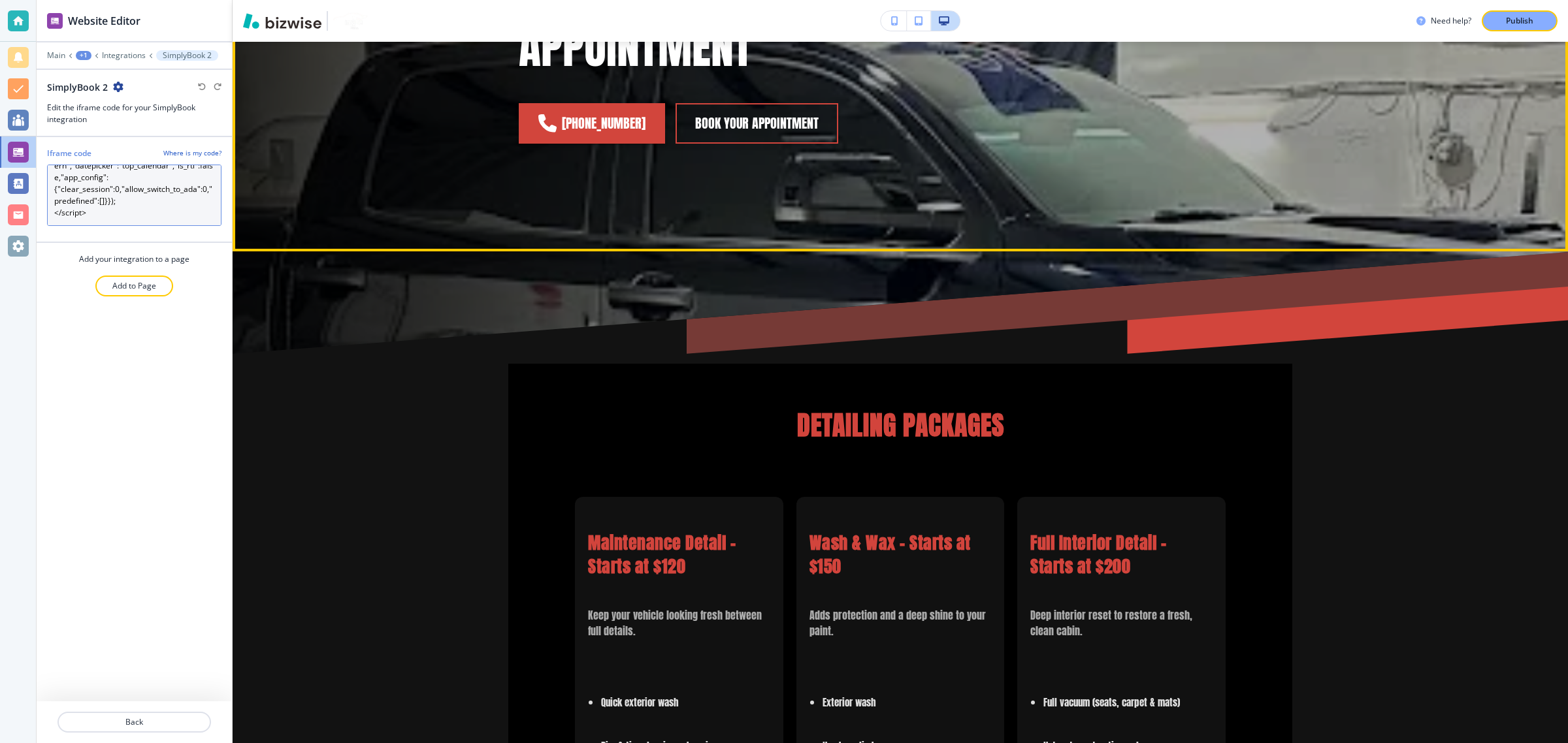
scroll to position [326, 0]
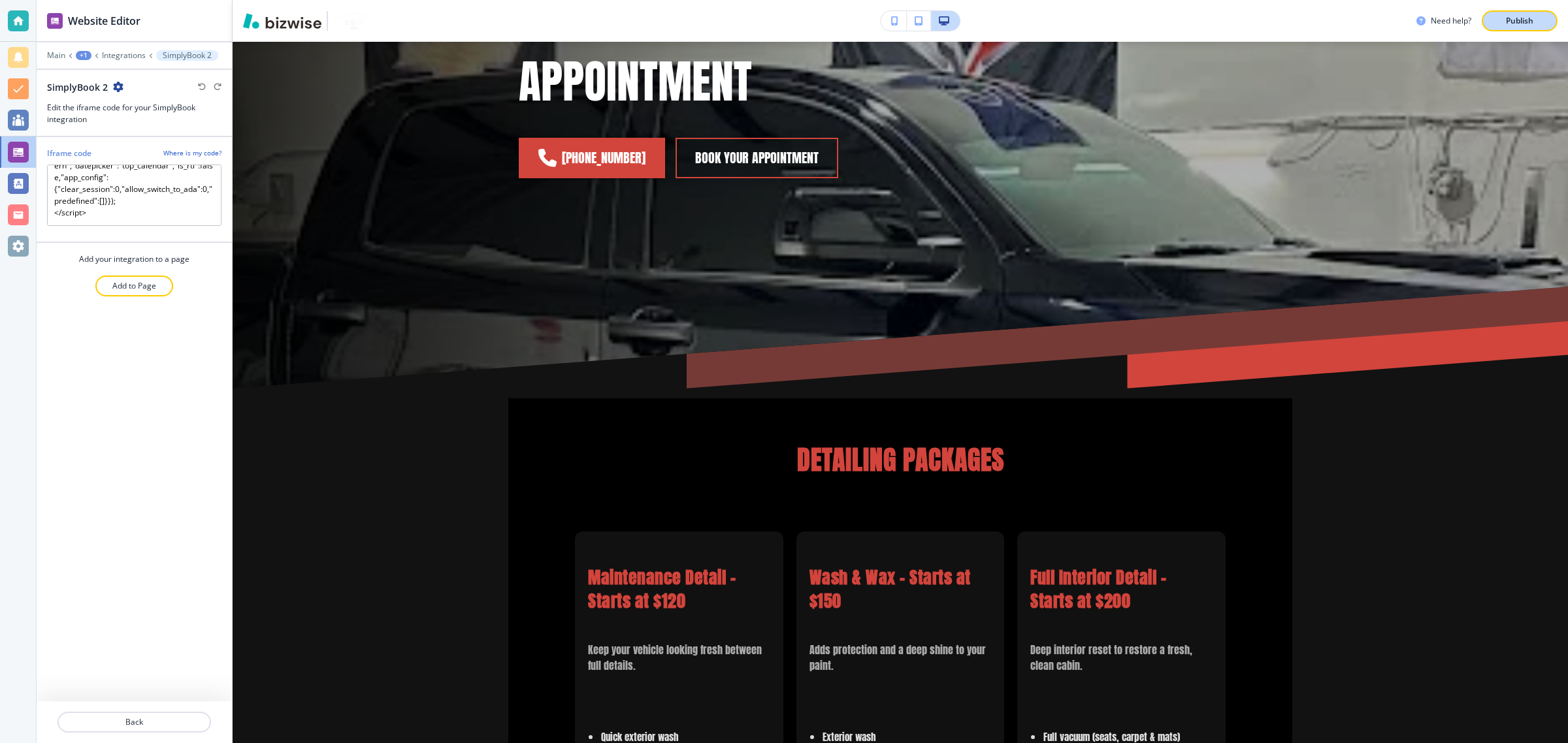
click at [1503, 25] on div "Publish" at bounding box center [1519, 21] width 42 height 12
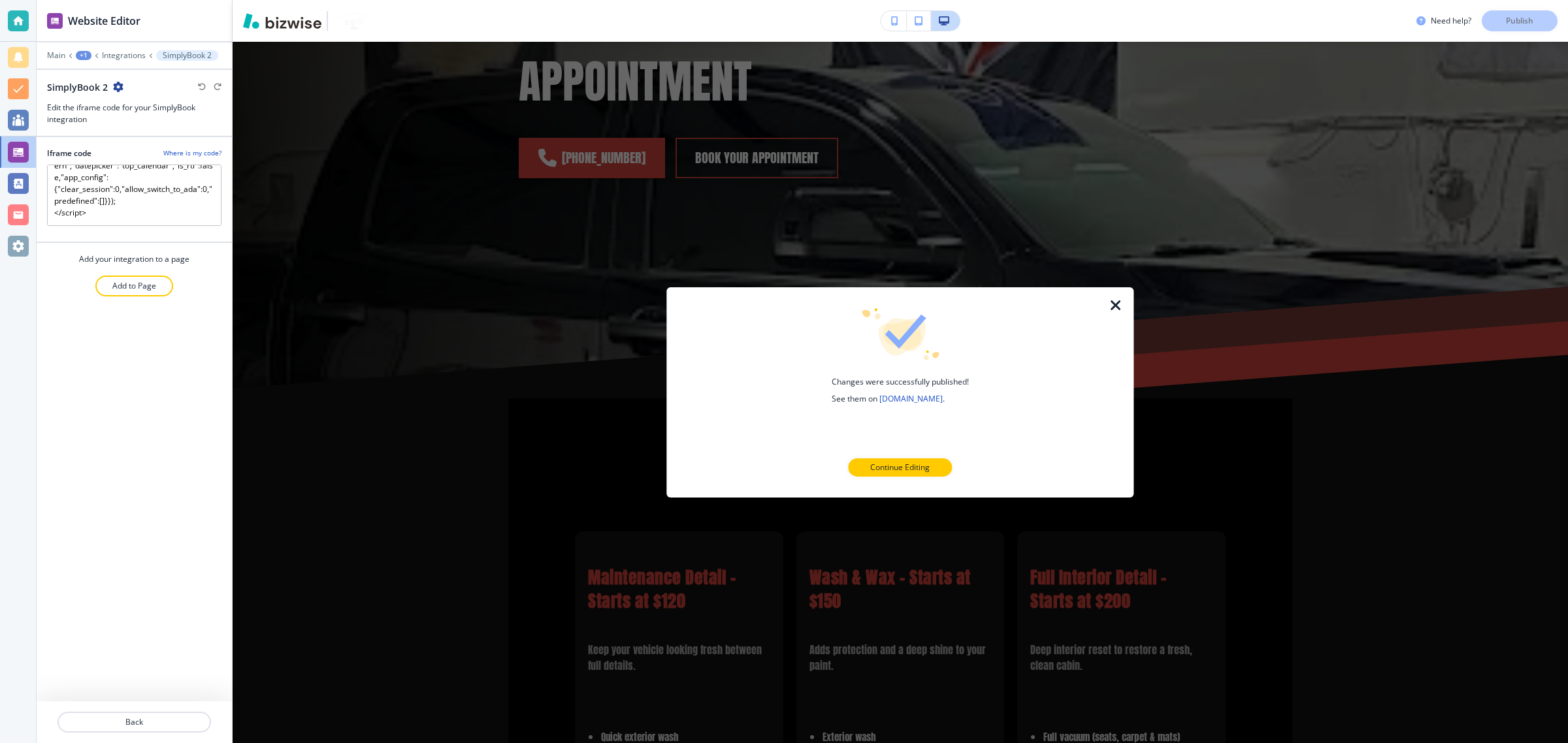
click at [1116, 308] on icon "button" at bounding box center [1115, 305] width 16 height 16
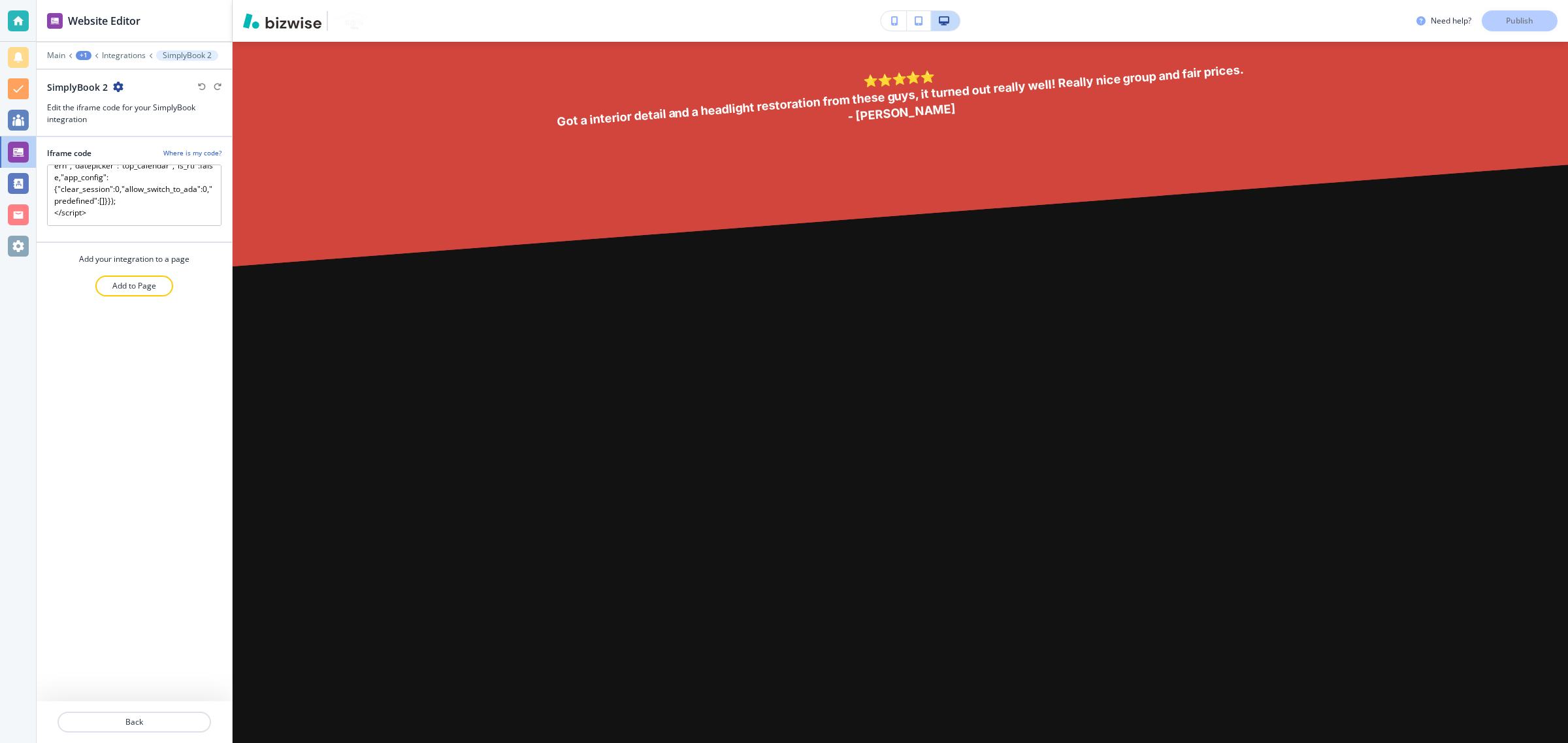
scroll to position [2531, 0]
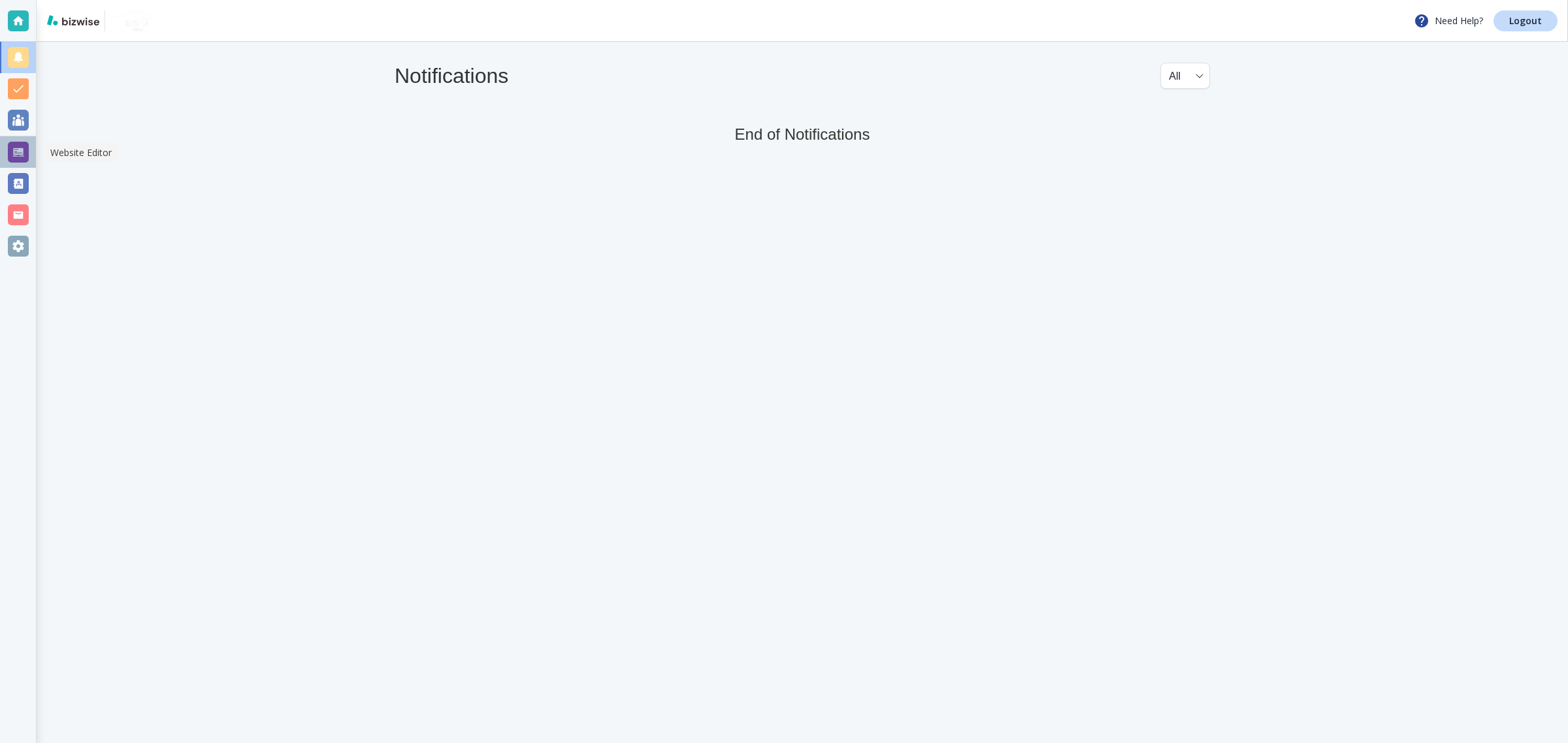
click at [24, 148] on div at bounding box center [18, 152] width 21 height 21
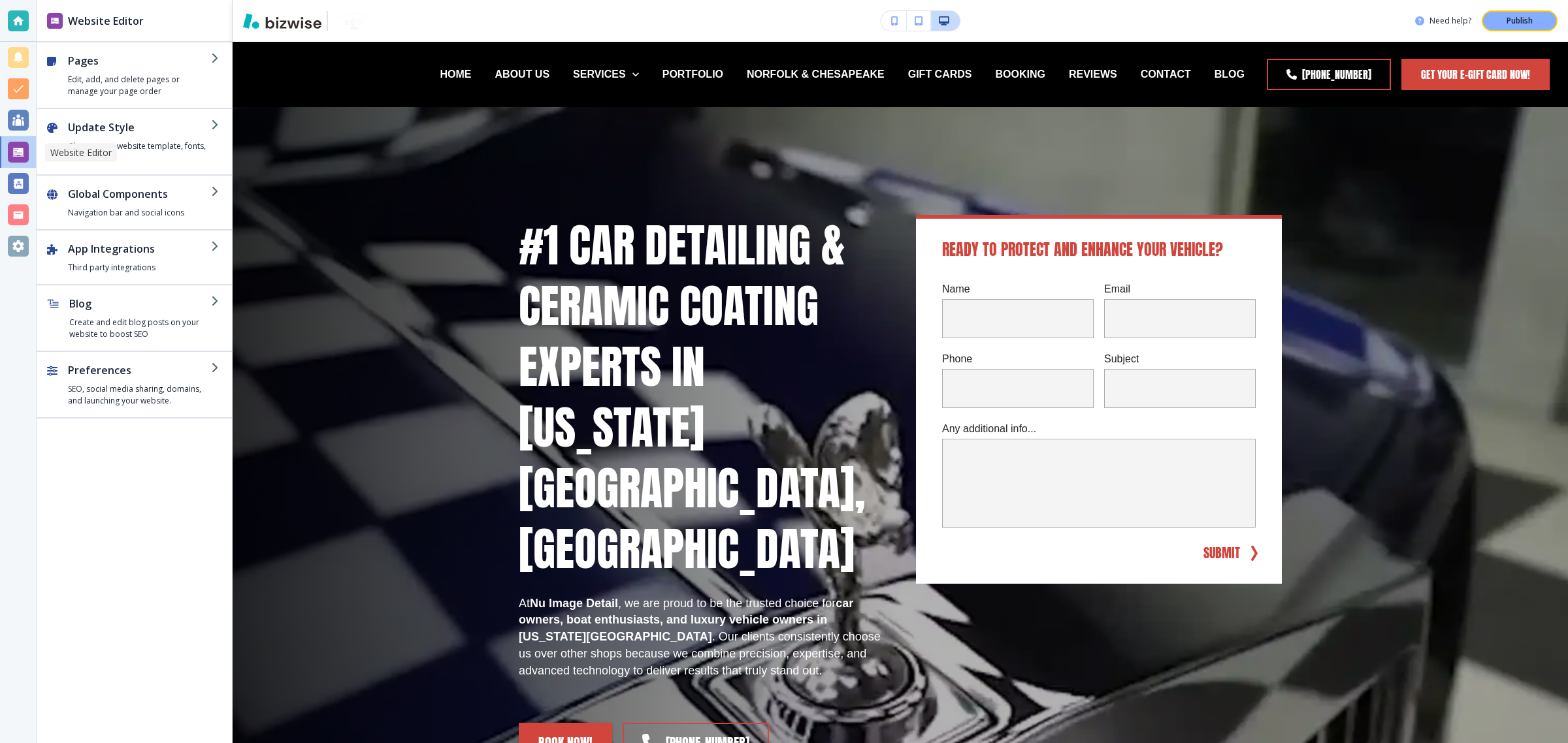
click at [86, 82] on h4 "Edit, add, and delete pages or manage your page order" at bounding box center [140, 86] width 143 height 24
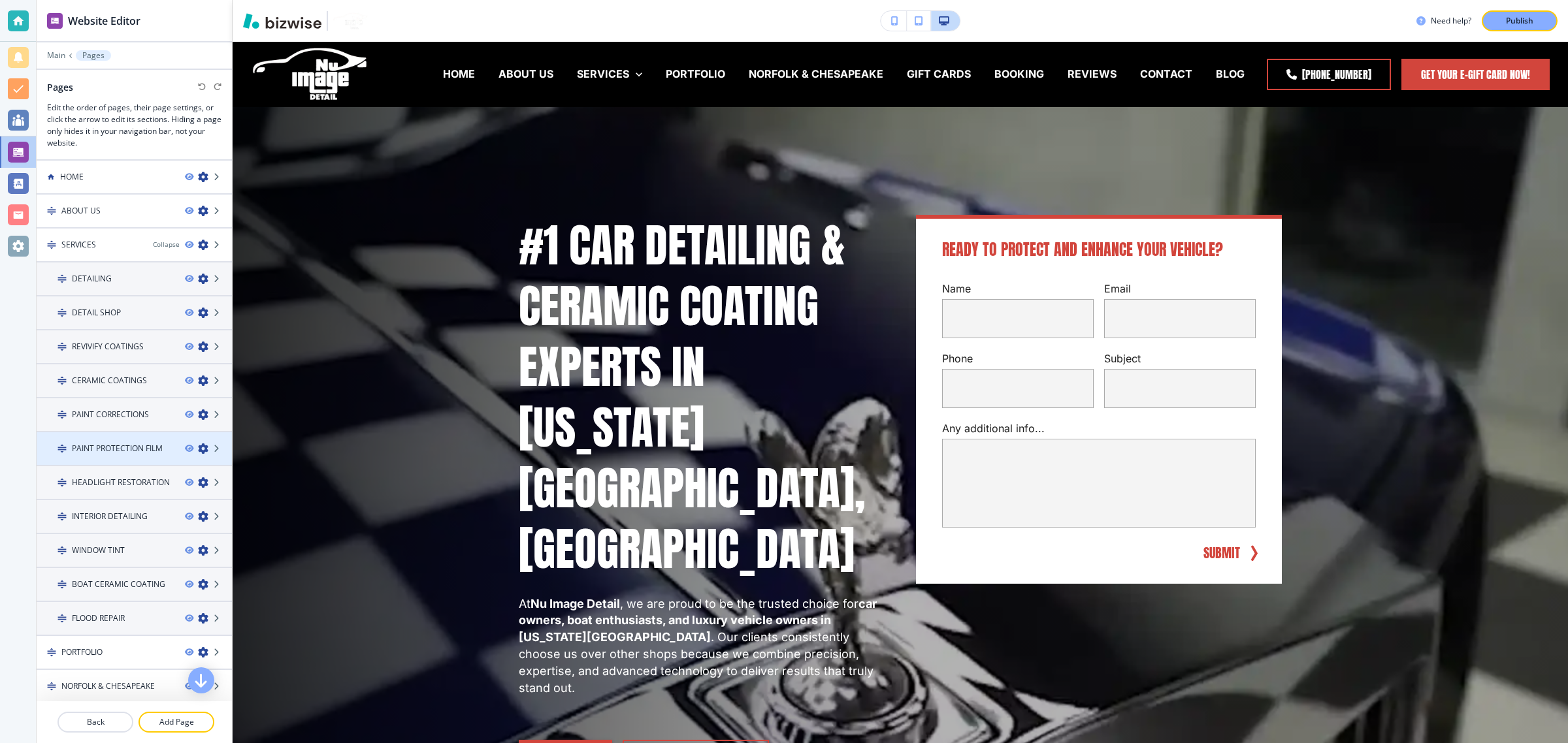
scroll to position [162, 0]
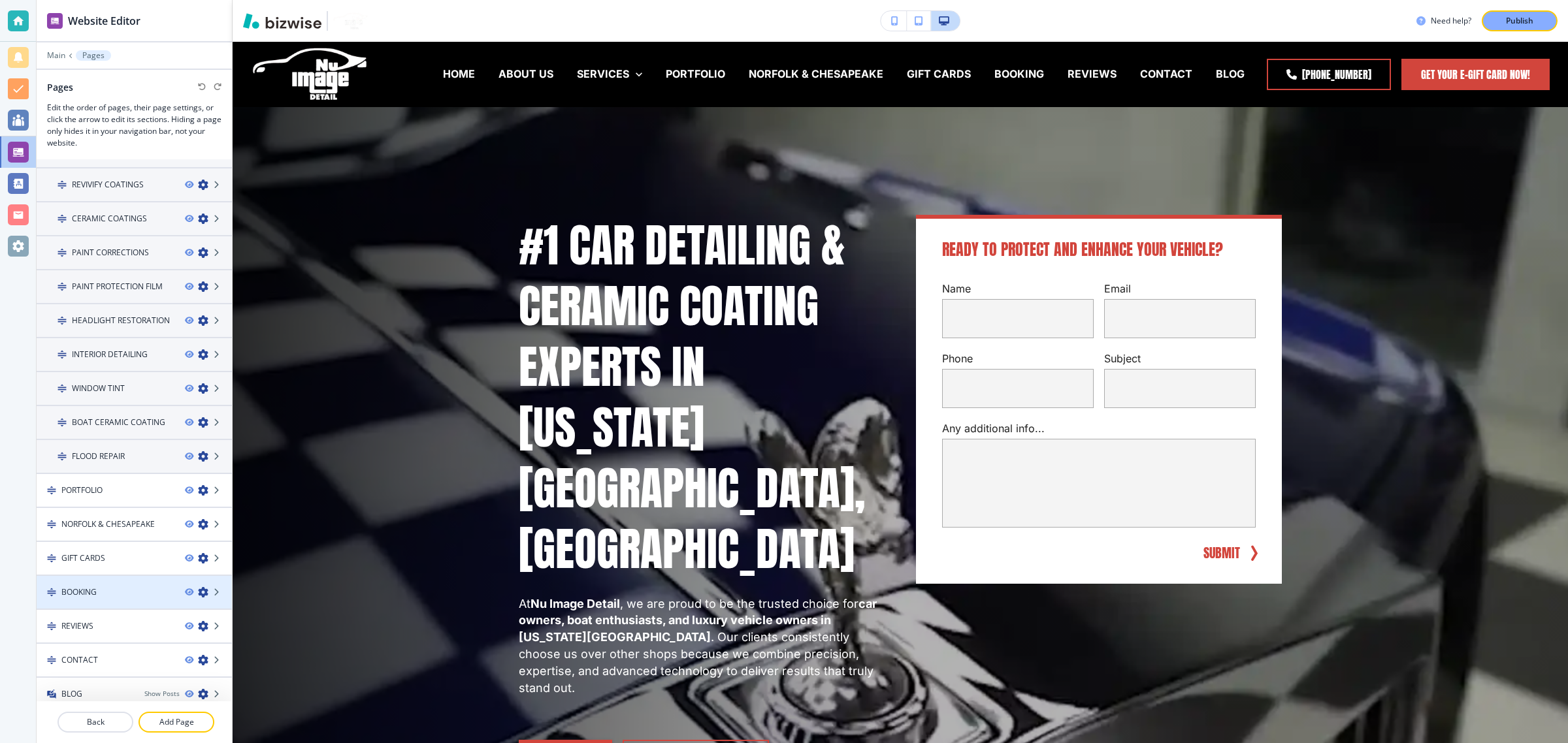
click at [54, 598] on div at bounding box center [134, 603] width 195 height 10
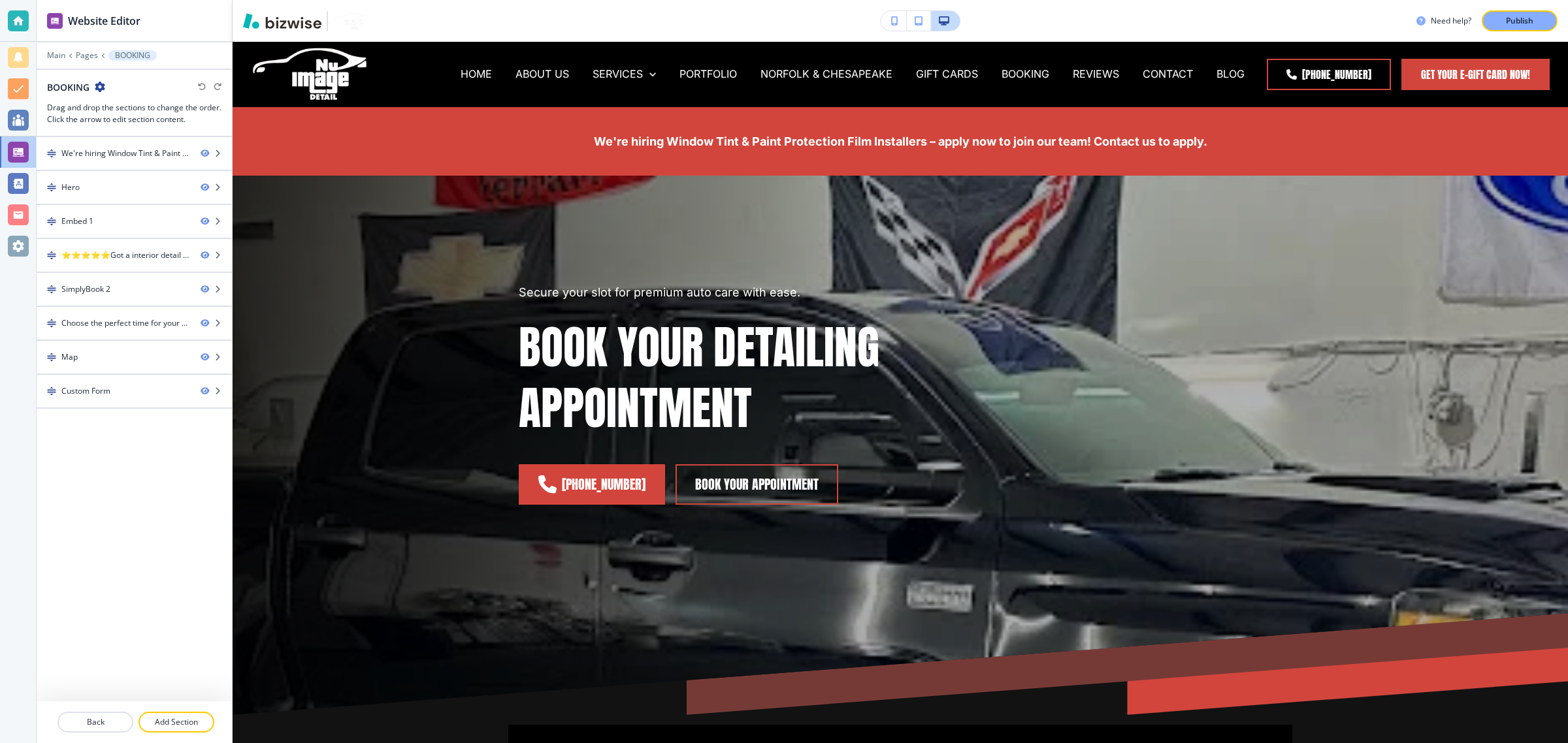
scroll to position [0, 0]
click at [101, 83] on icon "button" at bounding box center [100, 87] width 10 height 10
click at [122, 99] on button "Edit Page Settings" at bounding box center [136, 111] width 83 height 24
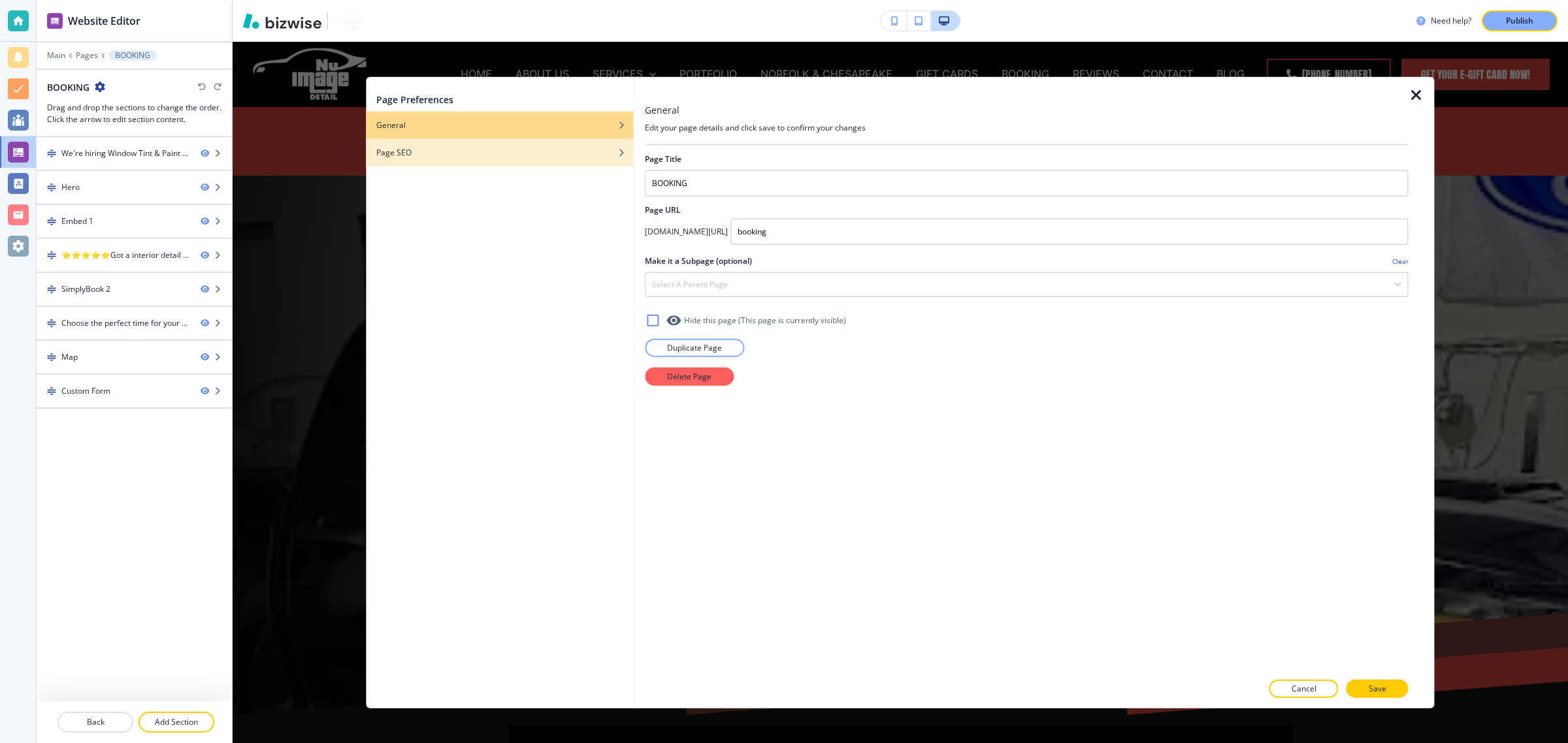
click at [480, 157] on div "Page SEO" at bounding box center [499, 153] width 267 height 12
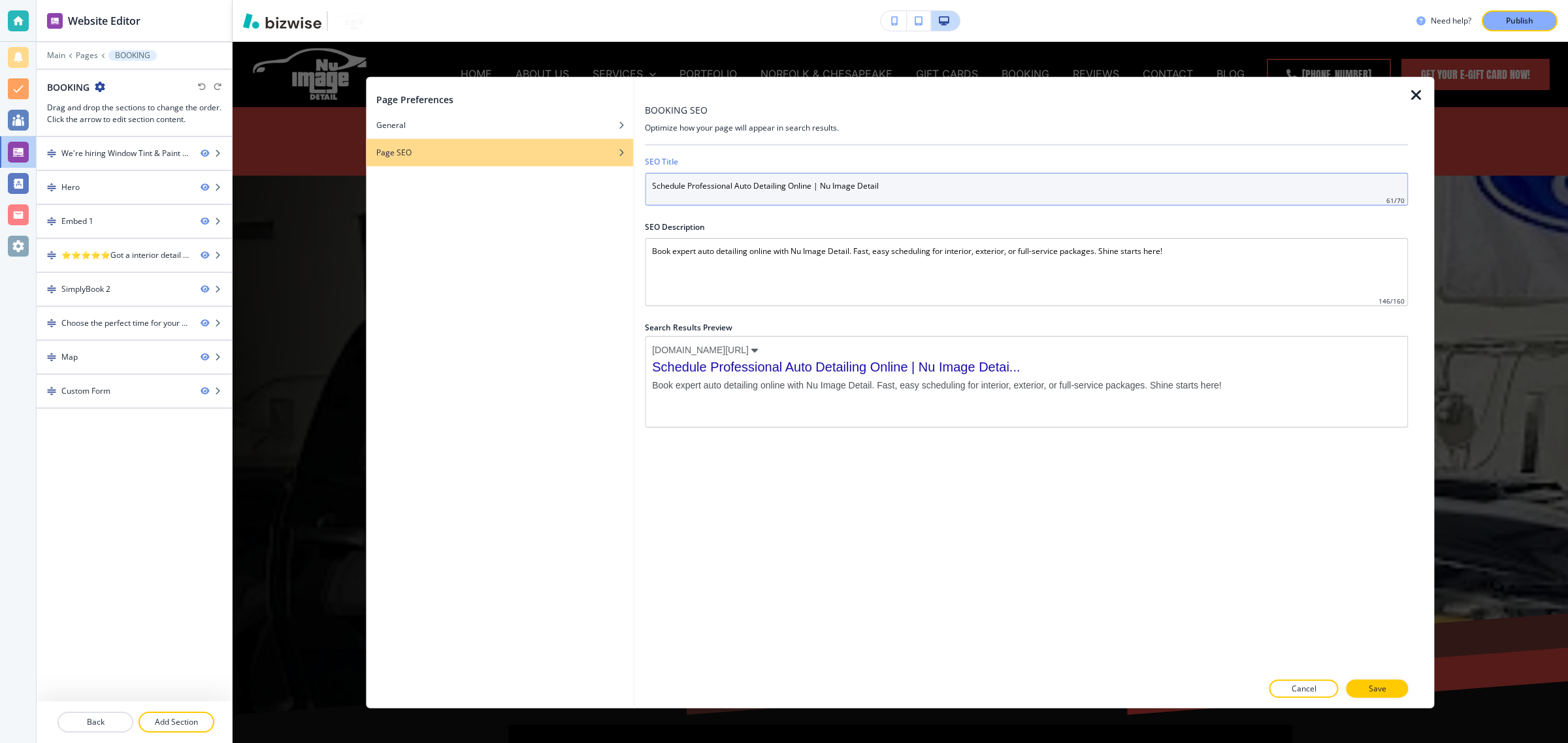
click at [760, 182] on input "Schedule Professional Auto Detailing Online | Nu Image Detail" at bounding box center [1026, 189] width 763 height 32
click at [802, 185] on input "Schedule Professional Auto Detailing Online | Nu Image Detail" at bounding box center [1026, 189] width 763 height 32
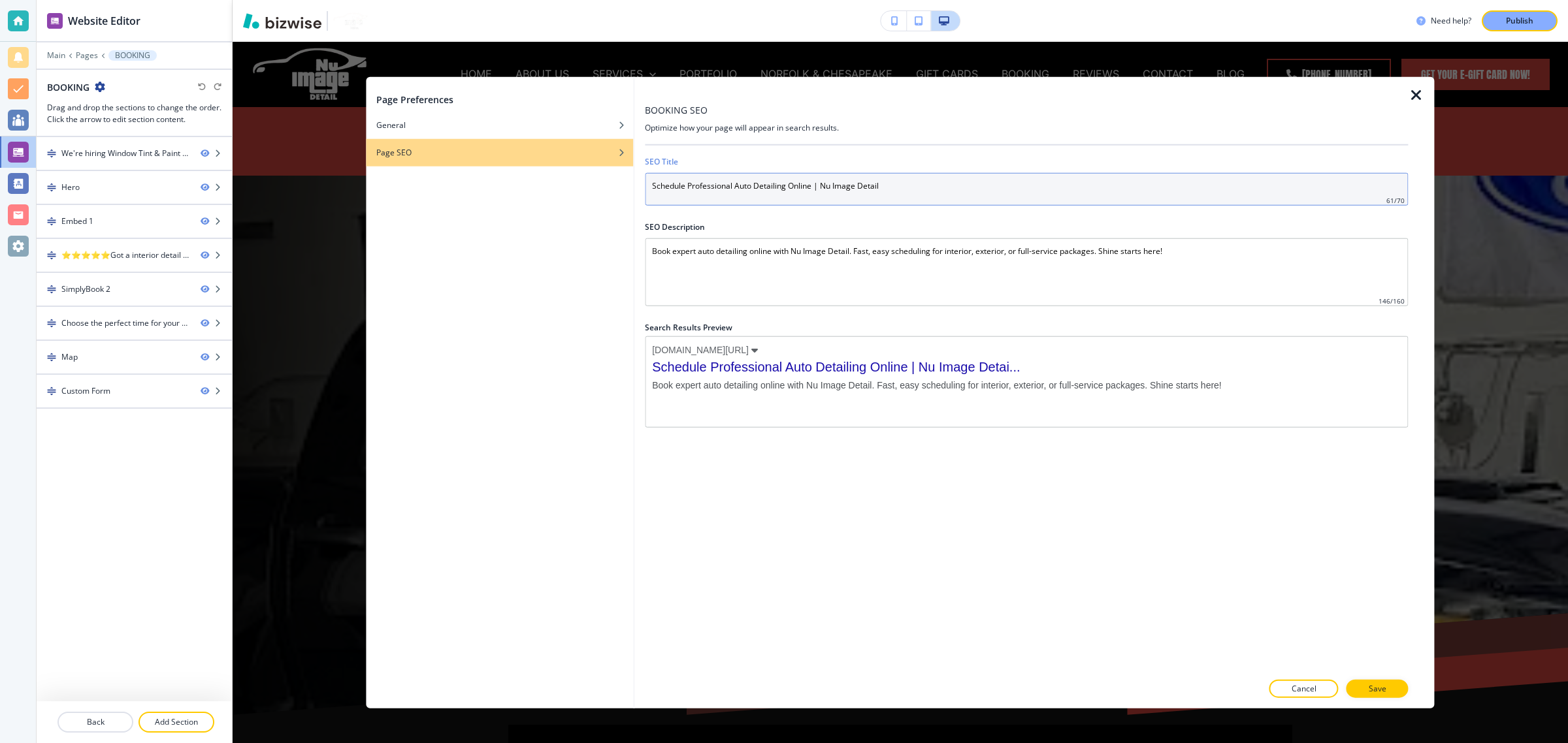
click at [802, 185] on input "Schedule Professional Auto Detailing Online | Nu Image Detail" at bounding box center [1026, 189] width 763 height 32
paste input "Car Detailing Virginia Beach | Ceramic Coating & Easy Online Booking"
drag, startPoint x: 762, startPoint y: 185, endPoint x: 608, endPoint y: 194, distance: 154.3
click at [608, 194] on div "Page Preferences General Page SEO BOOKING SEO Optimize how your page will appea…" at bounding box center [900, 392] width 1068 height 631
click at [815, 179] on input "Ceramic Coating & Easy Online Booking" at bounding box center [1026, 189] width 763 height 32
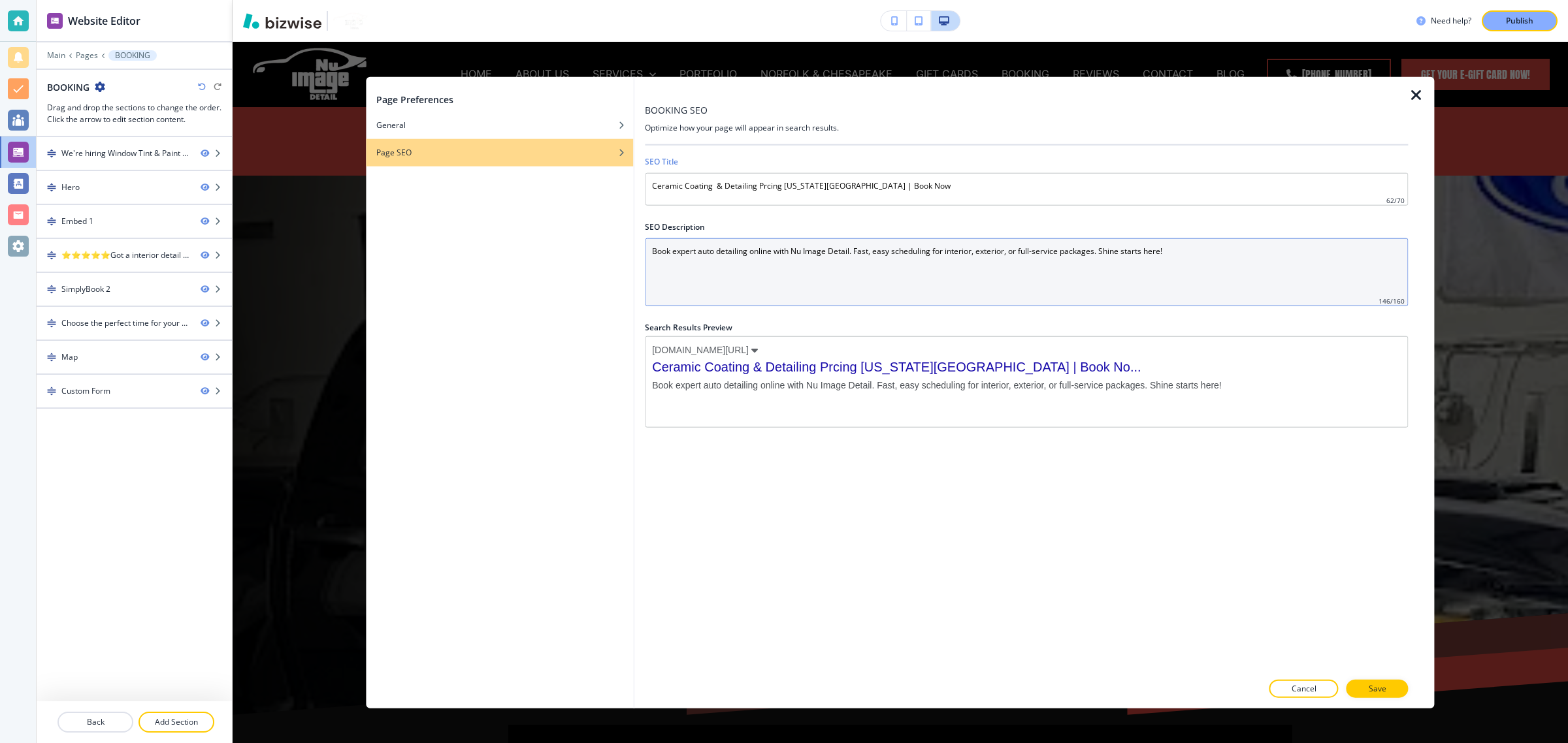
click at [883, 246] on Description "Book expert auto detailing online with Nu Image Detail. Fast, easy scheduling f…" at bounding box center [1026, 273] width 763 height 68
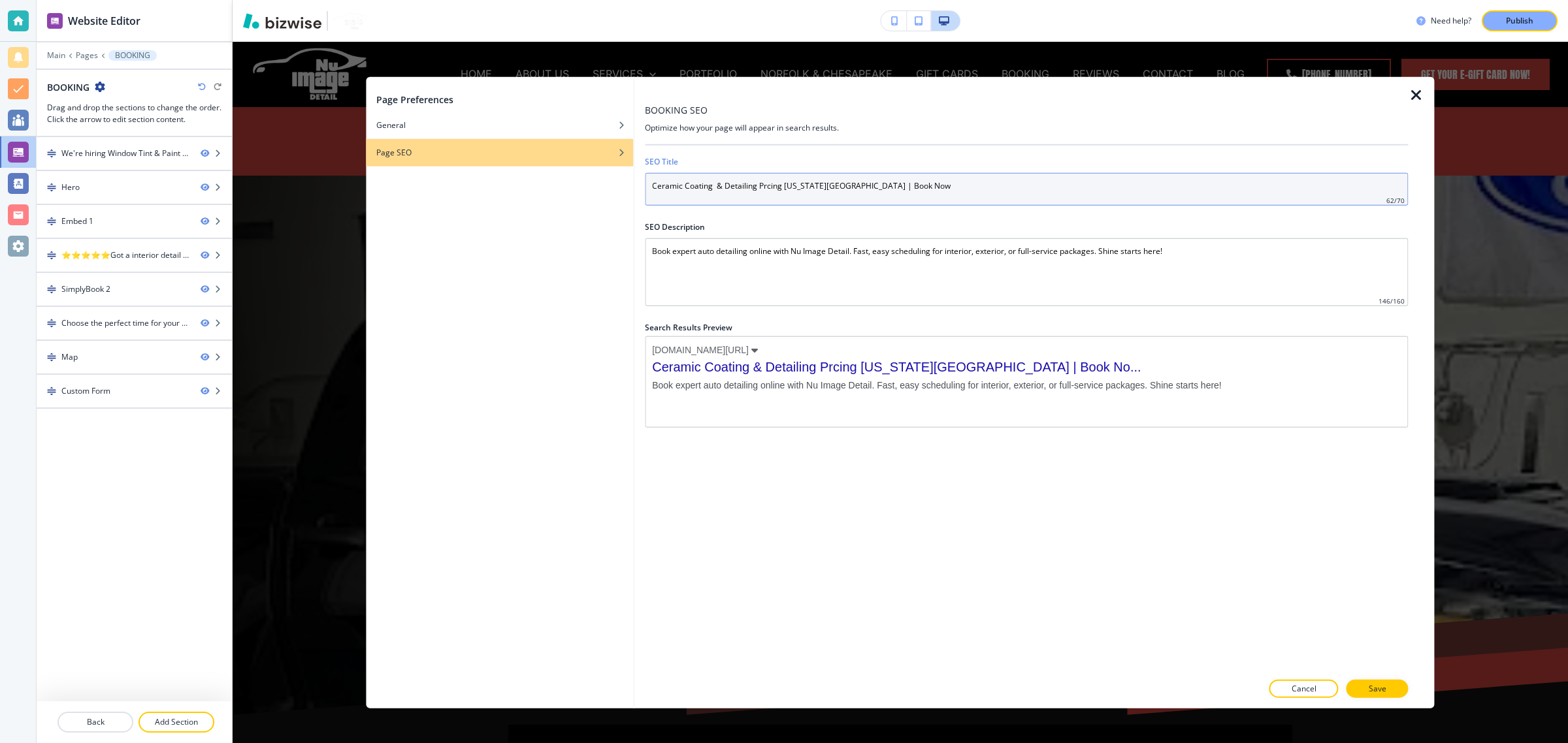
click at [730, 191] on input "Ceramic Coating & Detailing Prcing Virginia Beach | Book Now" at bounding box center [1026, 189] width 763 height 32
click at [761, 210] on div at bounding box center [1026, 213] width 763 height 16
click at [794, 178] on input "Ceramic Coating & Detailing Prcing Virginia Beach | Book Now" at bounding box center [1026, 189] width 763 height 32
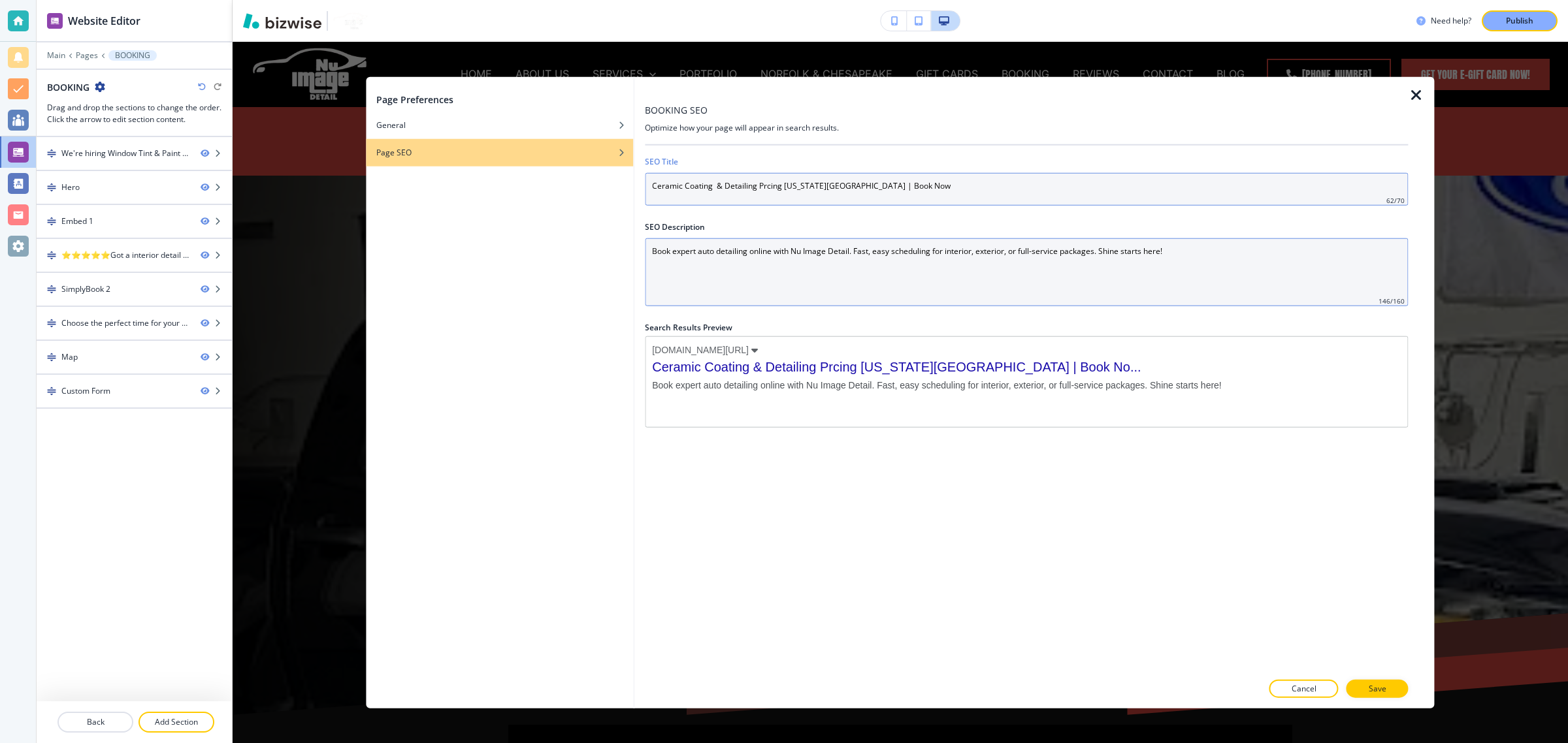
paste input "& Car Detailing Prices Virginia Beach | Book Now"
type input "Ceramic Coating & Car Detailing Prices Virginia Beach | Book Now"
click at [931, 291] on Description "Book expert auto detailing online with Nu Image Detail. Fast, easy scheduling f…" at bounding box center [1026, 273] width 763 height 68
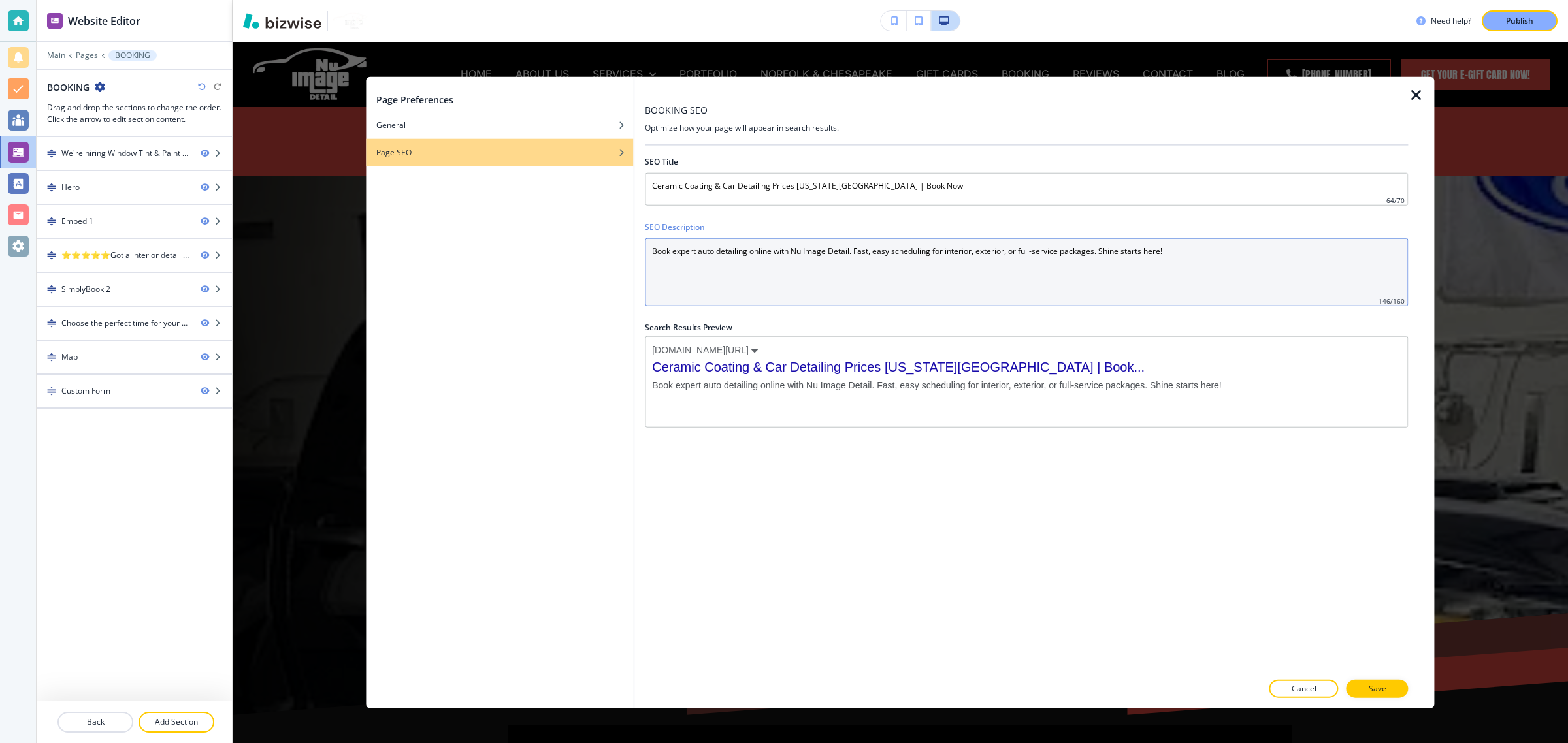
paste Description "Discover expert car detailing and ceramic coating in Virginia Beach at competit…"
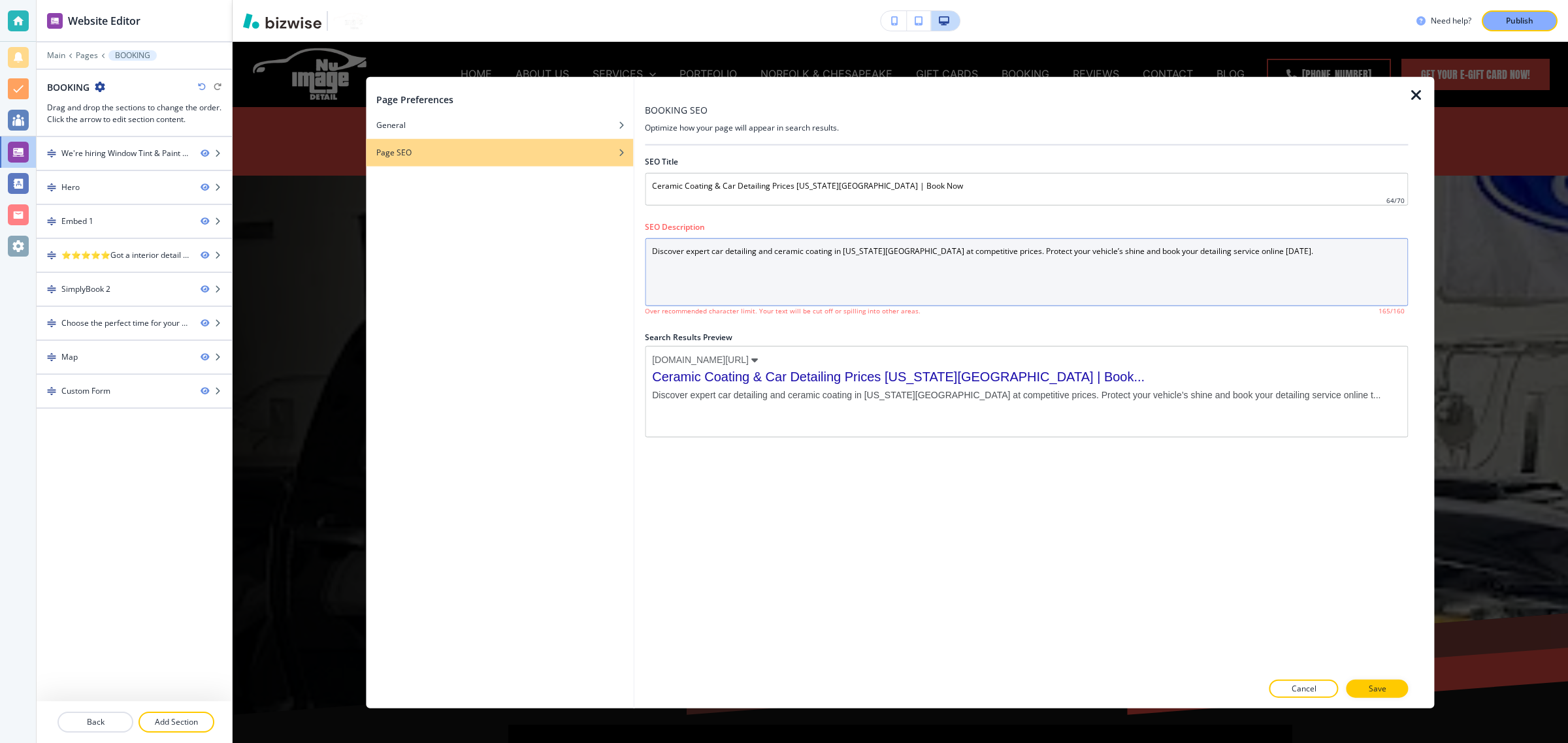
click at [1273, 253] on Description "Discover expert car detailing and ceramic coating in Virginia Beach at competit…" at bounding box center [1026, 273] width 763 height 68
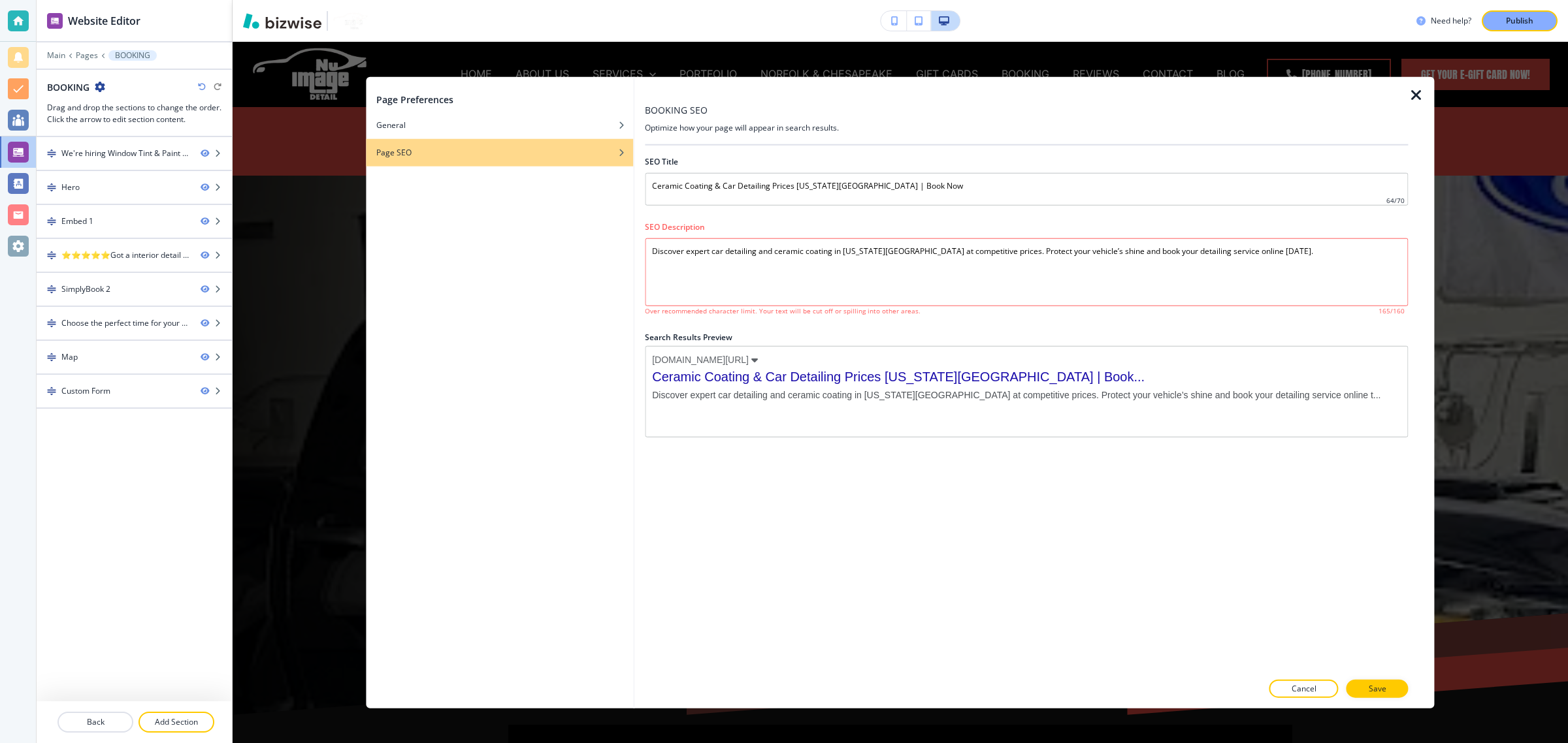
click at [1248, 341] on h2 "Search Results Preview" at bounding box center [1026, 338] width 763 height 12
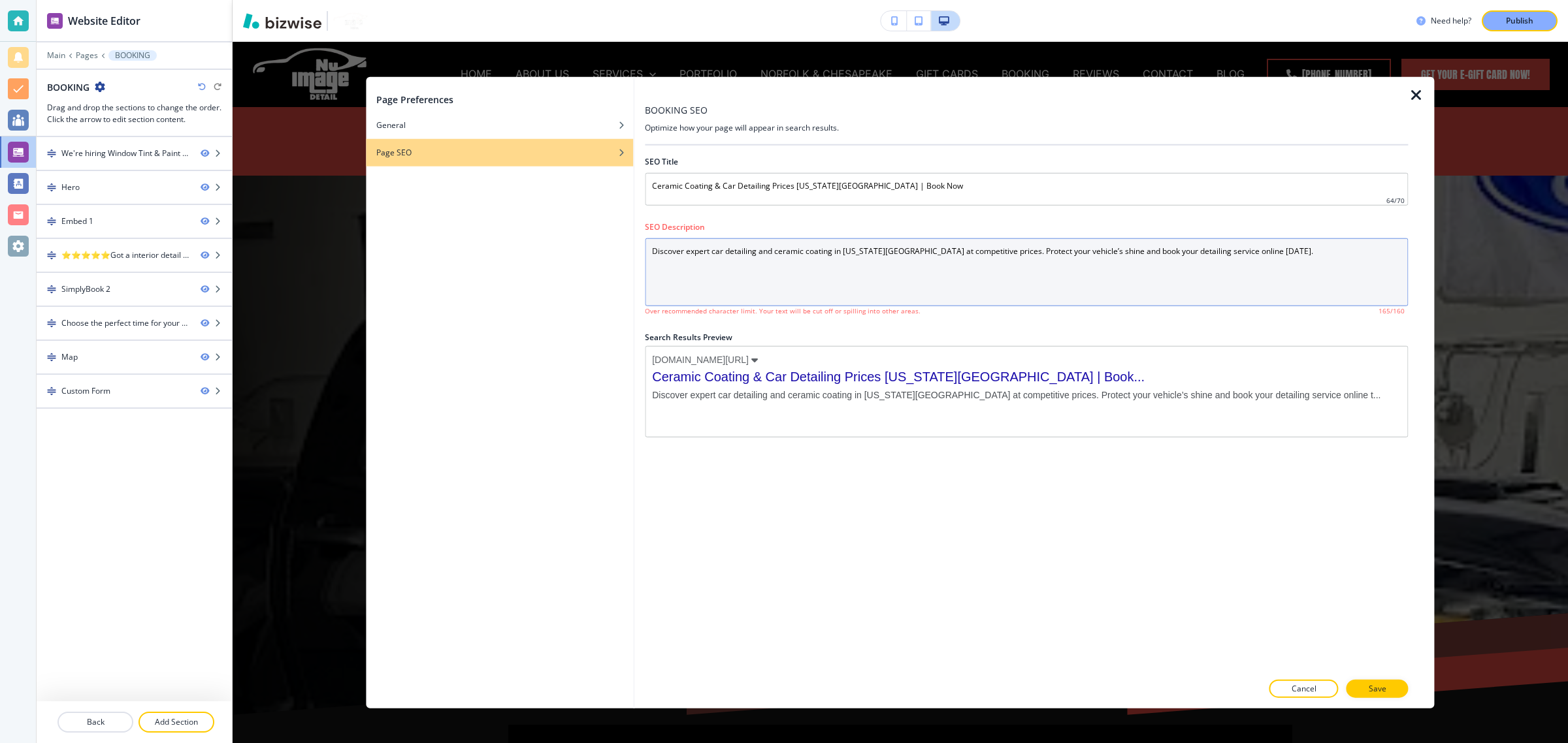
drag, startPoint x: 685, startPoint y: 255, endPoint x: 586, endPoint y: 253, distance: 99.0
click at [586, 253] on div "Page Preferences General Page SEO BOOKING SEO Optimize how your page will appea…" at bounding box center [900, 392] width 1068 height 631
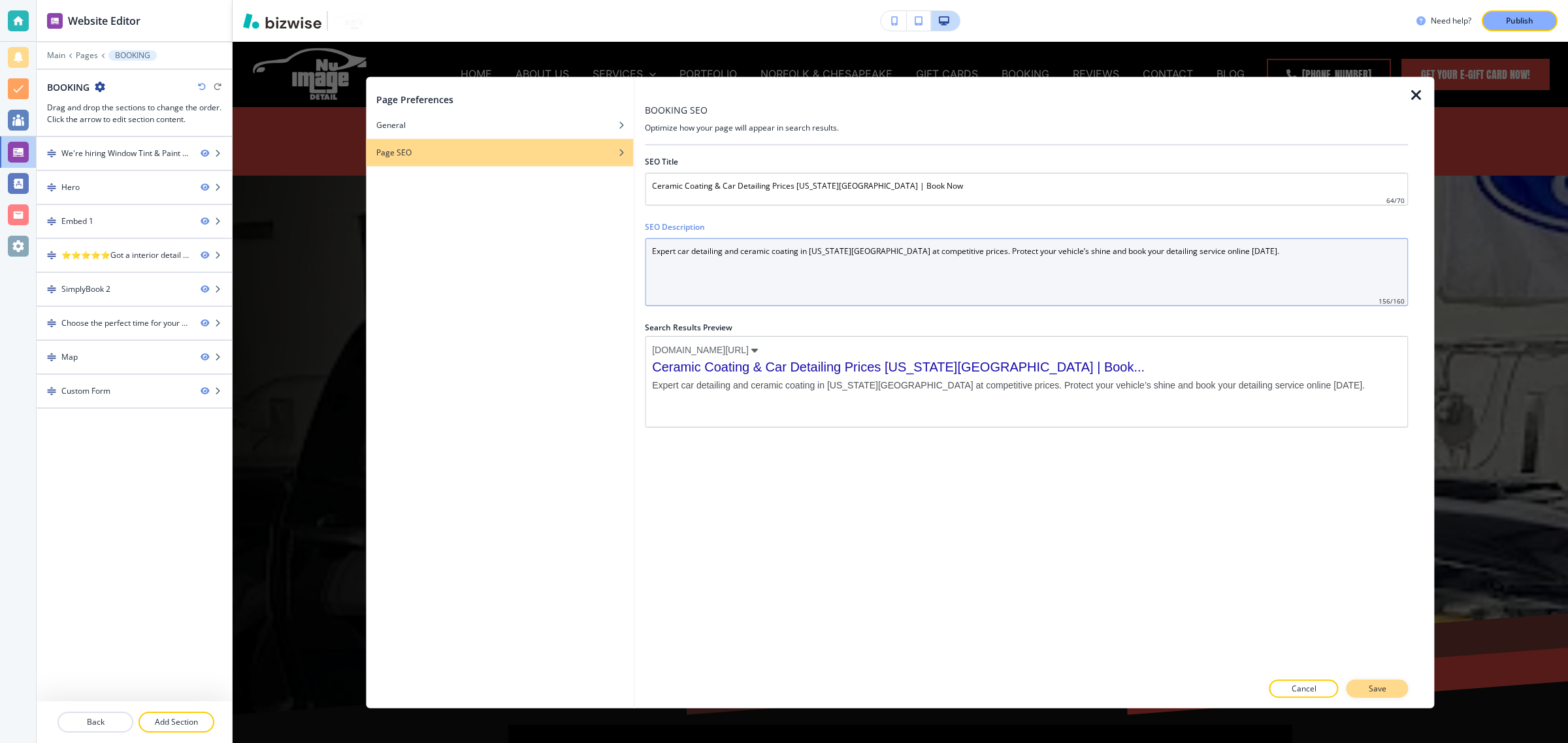
type Description "Expert car detailing and ceramic coating in Virginia Beach at competitive price…"
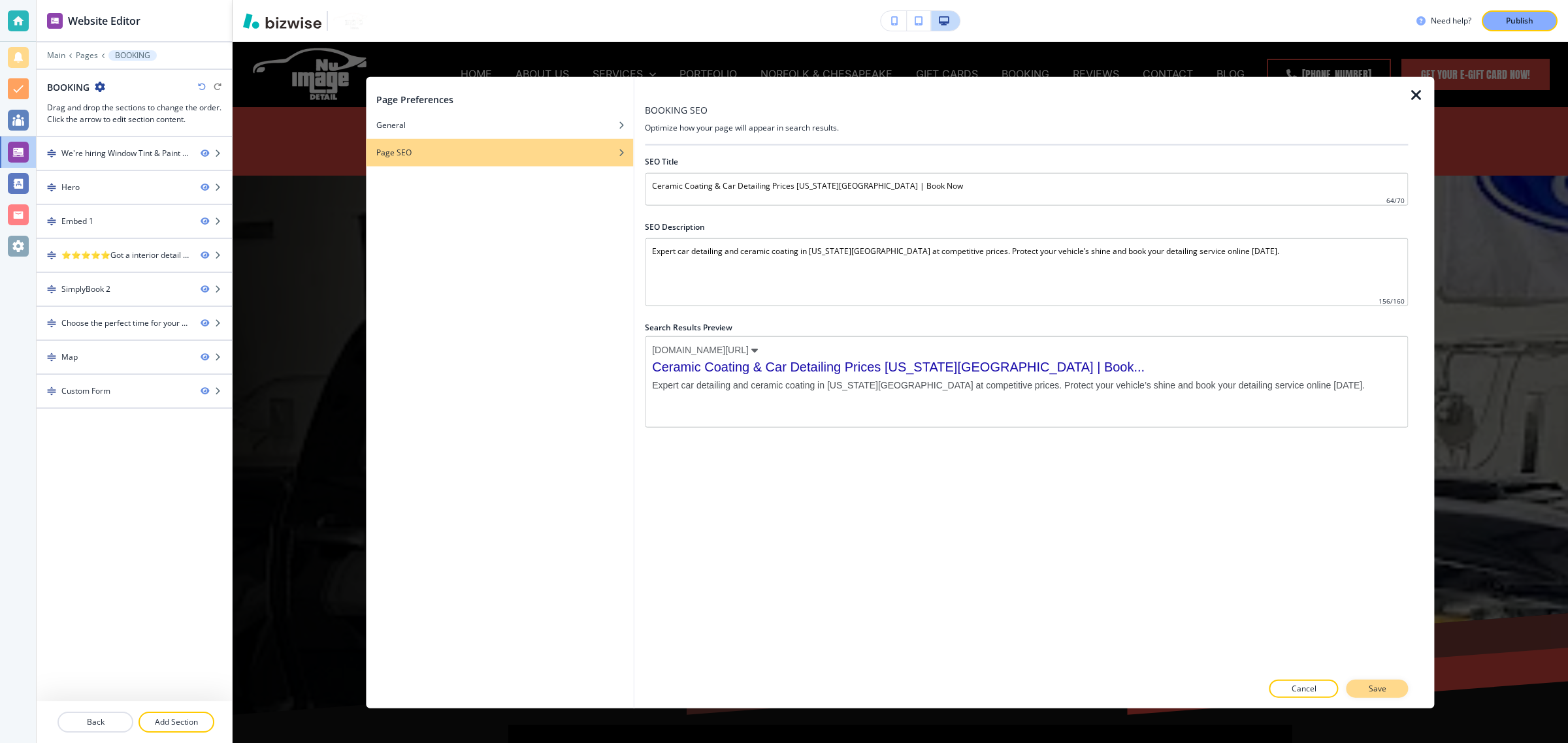
click at [1382, 690] on p "Save" at bounding box center [1377, 688] width 18 height 12
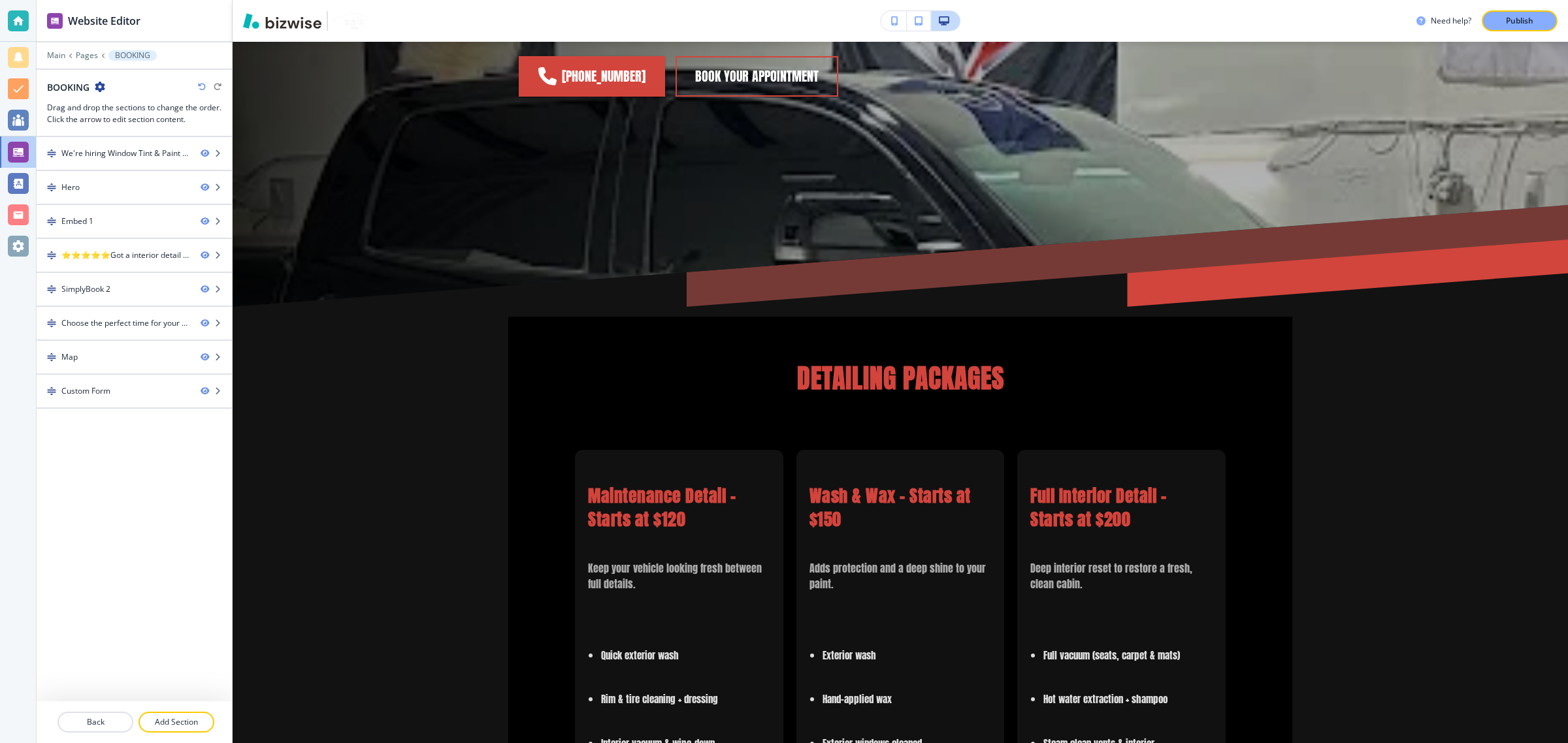
scroll to position [980, 0]
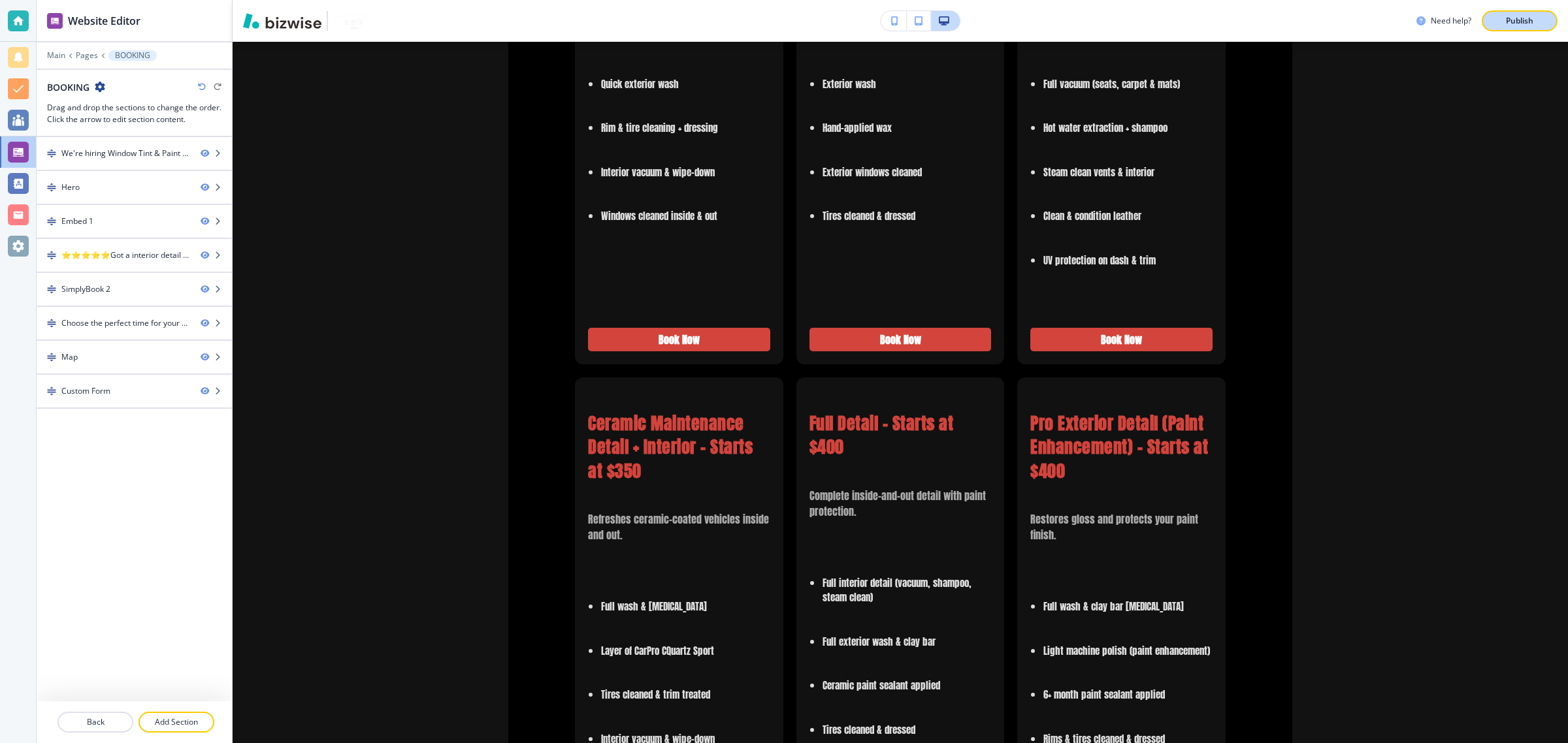
click at [1538, 14] on button "Publish" at bounding box center [1519, 21] width 76 height 21
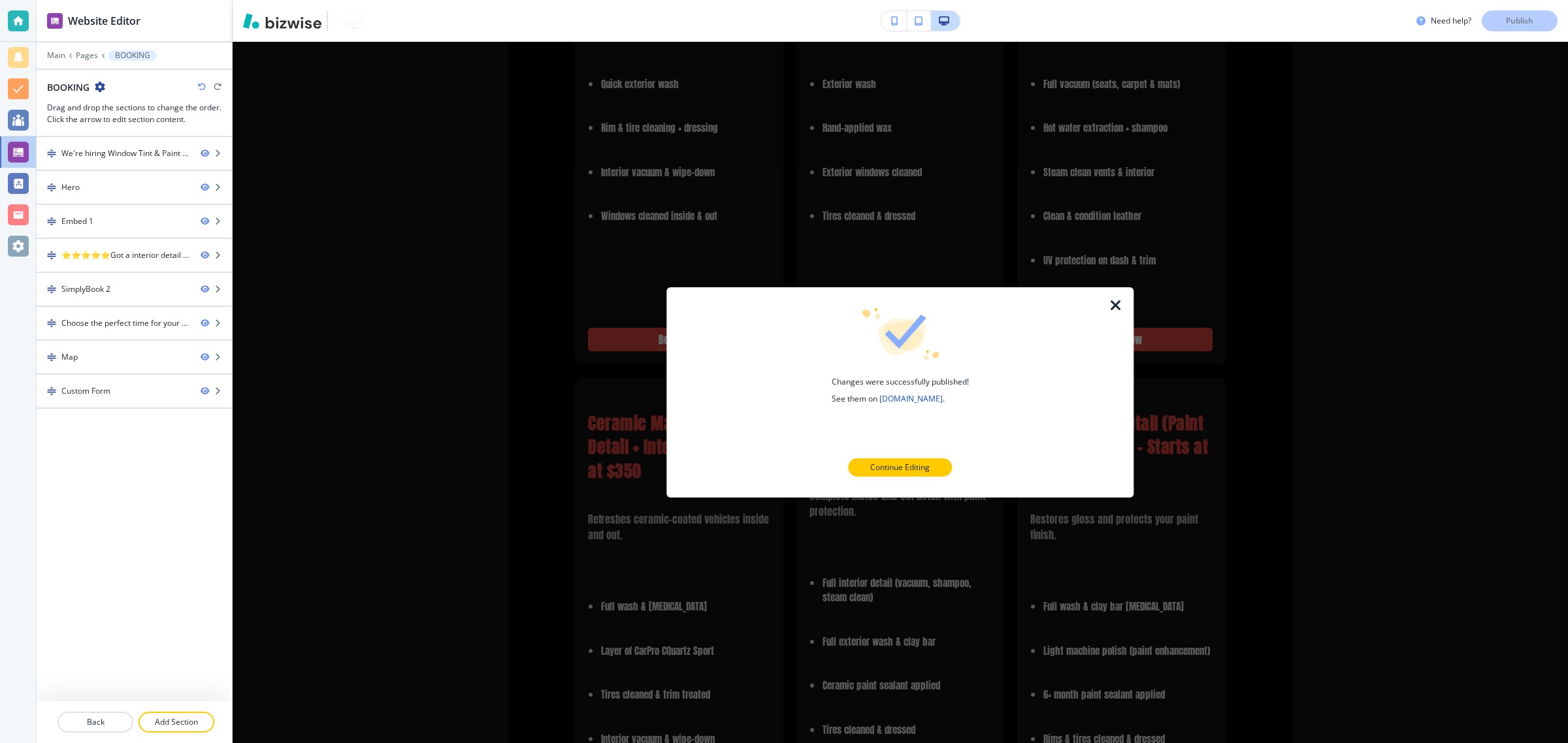
click at [1115, 305] on icon "button" at bounding box center [1115, 305] width 16 height 16
